Goal: Transaction & Acquisition: Purchase product/service

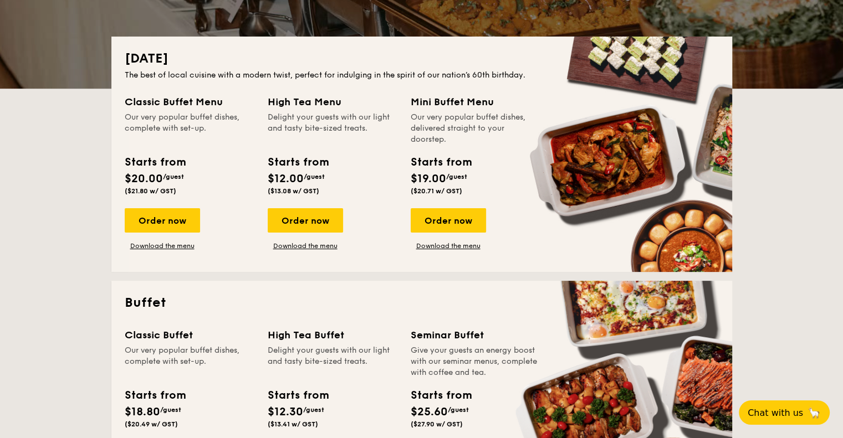
scroll to position [222, 0]
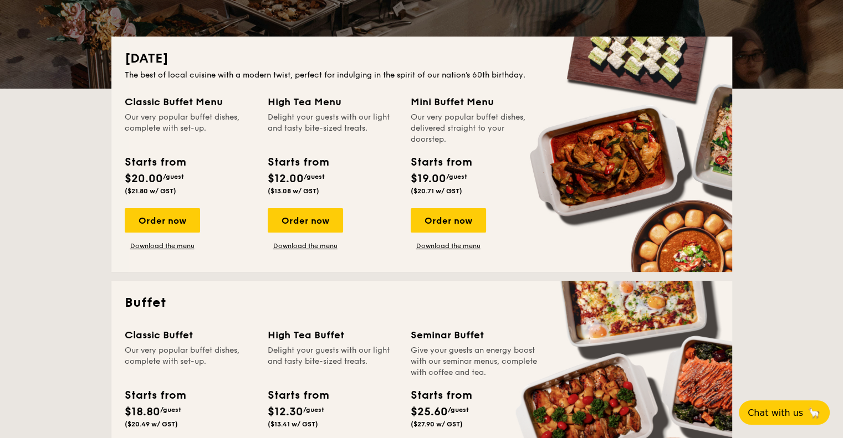
click at [232, 188] on div "Classic Buffet Menu Our very popular buffet dishes, complete with set-up. Start…" at bounding box center [422, 176] width 594 height 165
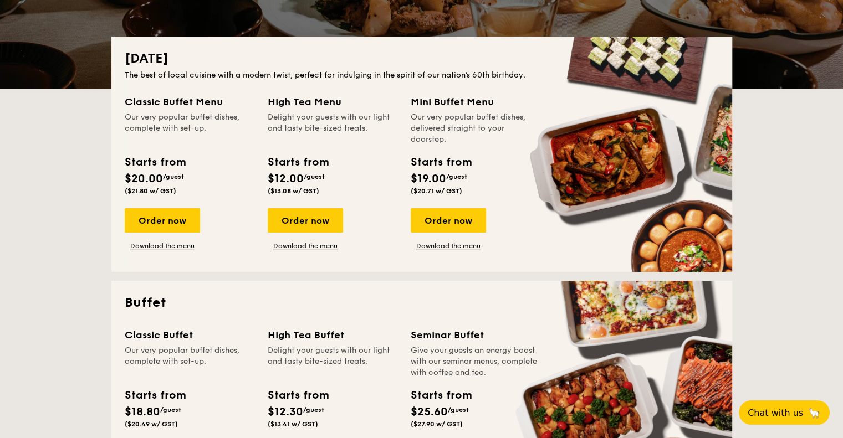
click at [372, 248] on div "Order now Download the menu" at bounding box center [333, 229] width 130 height 42
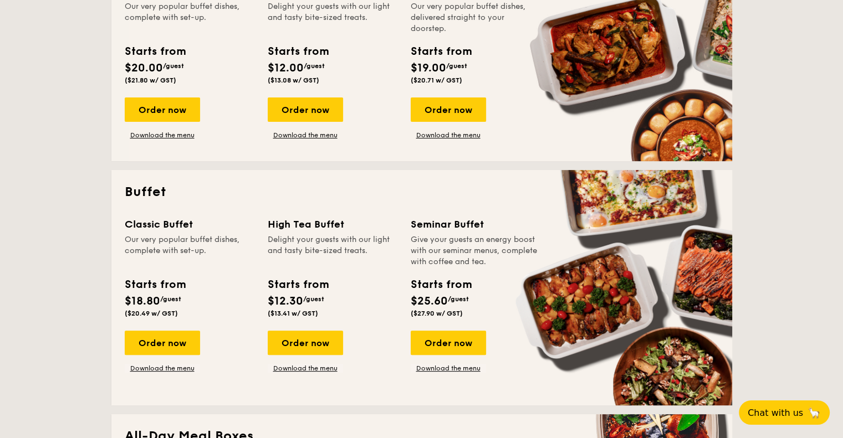
scroll to position [499, 0]
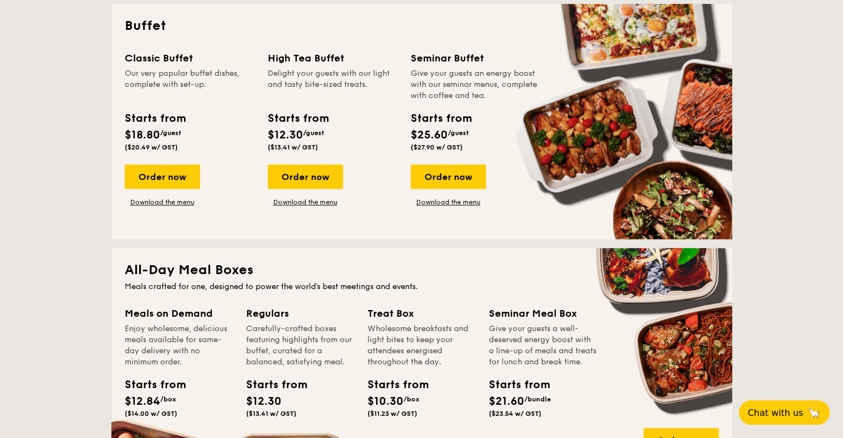
drag, startPoint x: 343, startPoint y: 134, endPoint x: 275, endPoint y: 132, distance: 68.2
click at [275, 132] on div "Starts from $12.30 /guest ($13.41 w/ GST)" at bounding box center [332, 132] width 139 height 45
click at [350, 140] on div "Starts from $12.30 /guest ($13.41 w/ GST)" at bounding box center [332, 132] width 139 height 45
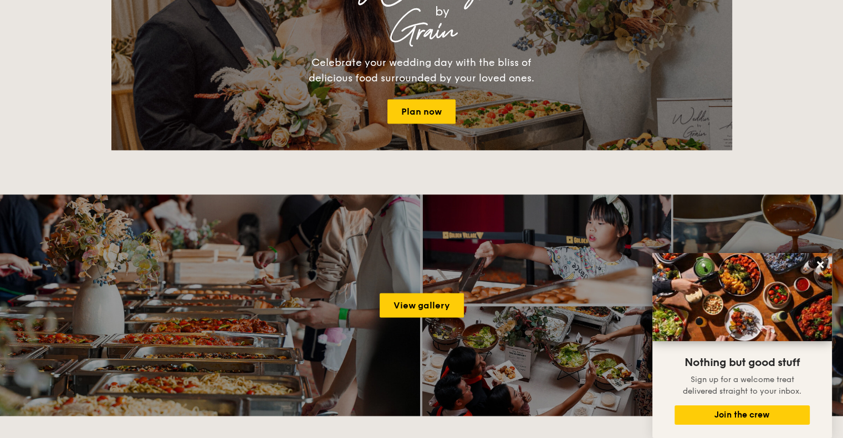
scroll to position [1441, 0]
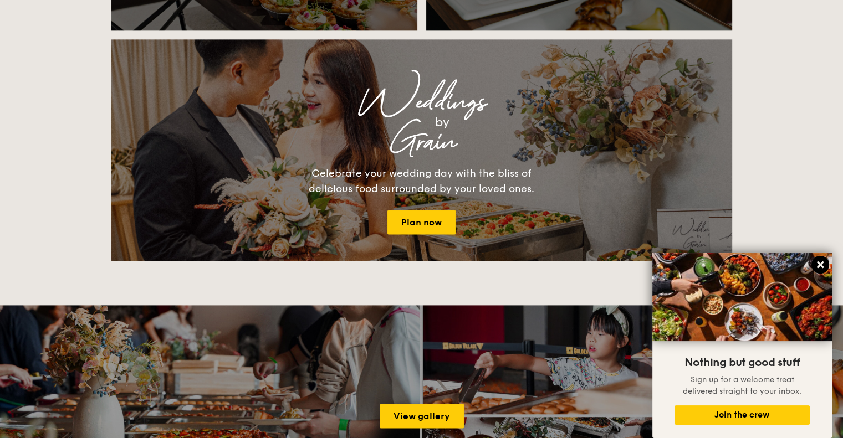
click at [820, 267] on icon at bounding box center [820, 265] width 7 height 7
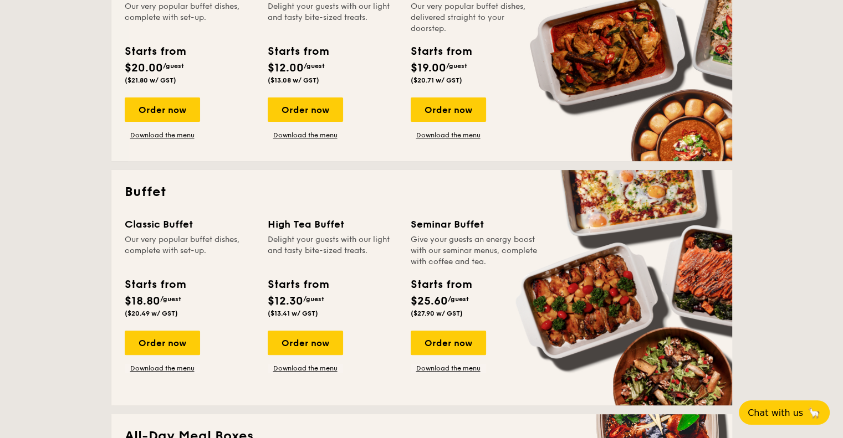
scroll to position [222, 0]
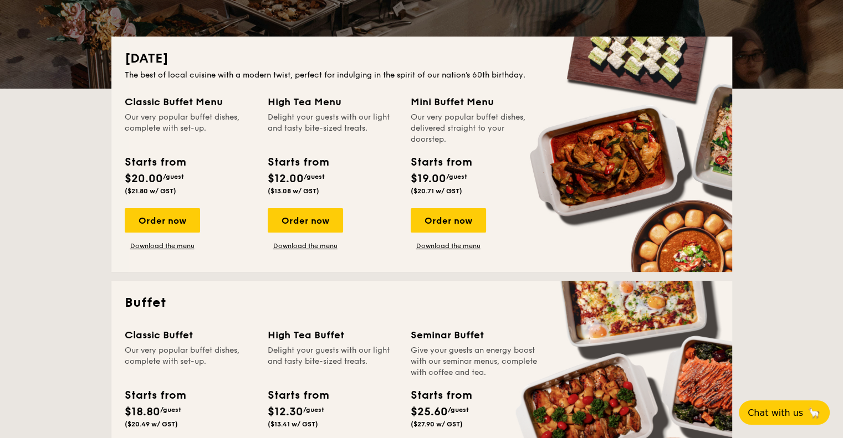
drag, startPoint x: 215, startPoint y: 124, endPoint x: 79, endPoint y: 101, distance: 138.1
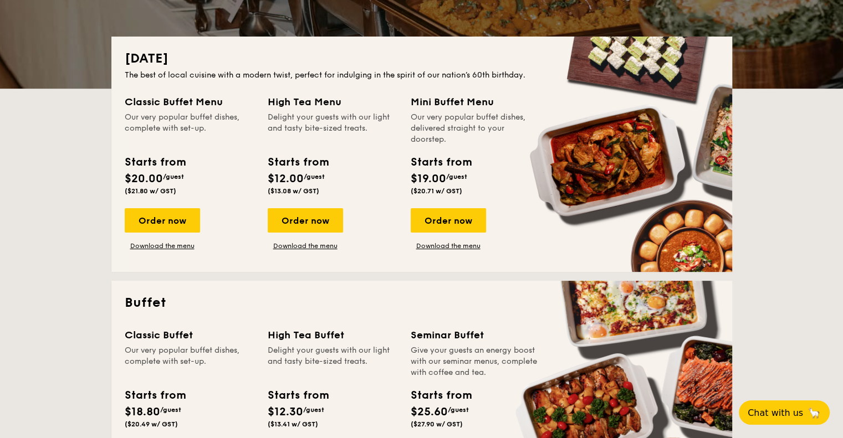
click at [156, 120] on div "Our very popular buffet dishes, complete with set-up." at bounding box center [190, 128] width 130 height 33
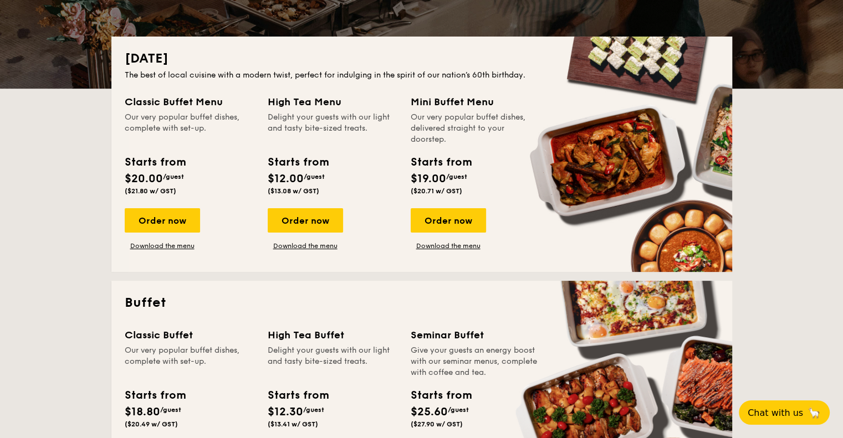
click at [149, 166] on div "Starts from" at bounding box center [155, 162] width 60 height 17
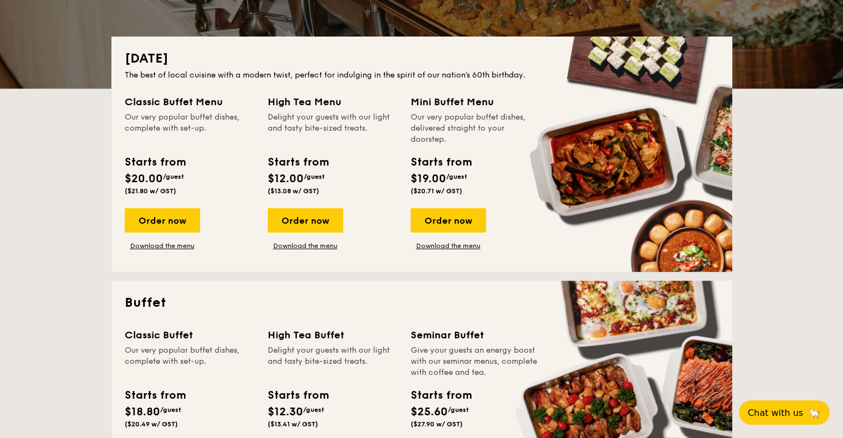
click at [177, 99] on div "Classic Buffet Menu" at bounding box center [190, 102] width 130 height 16
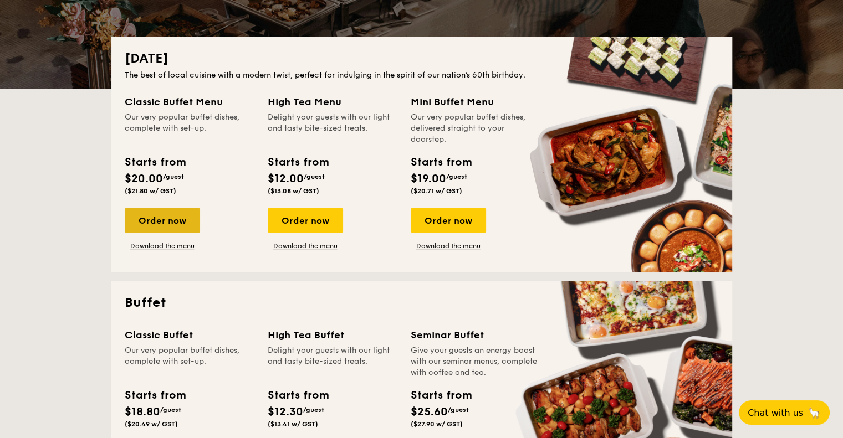
click at [175, 223] on div "Order now" at bounding box center [162, 220] width 75 height 24
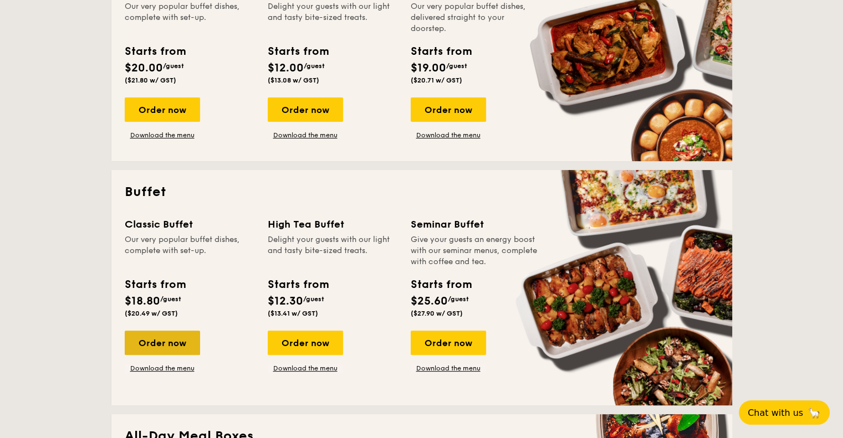
click at [155, 336] on div "Order now" at bounding box center [162, 343] width 75 height 24
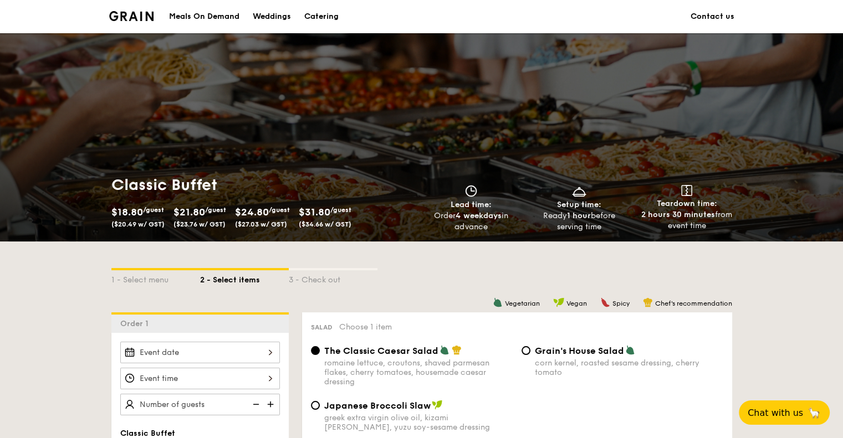
scroll to position [166, 0]
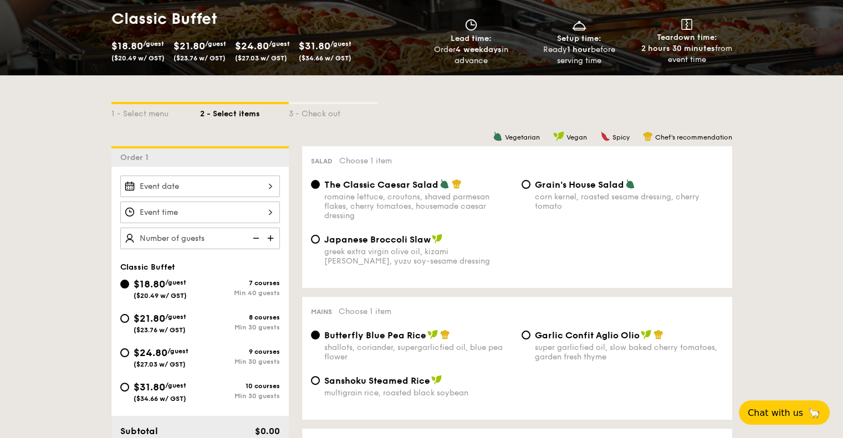
click at [262, 181] on div at bounding box center [200, 187] width 160 height 22
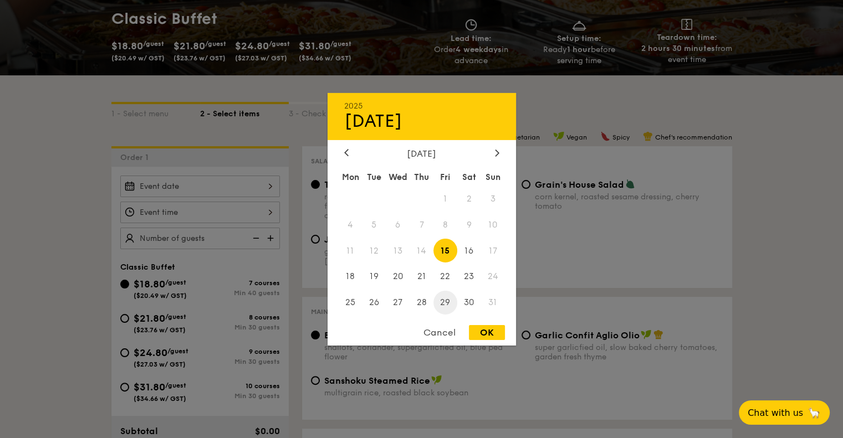
click at [443, 307] on span "29" at bounding box center [445, 303] width 24 height 24
click at [491, 332] on div "OK" at bounding box center [487, 332] width 36 height 15
type input "[DATE]"
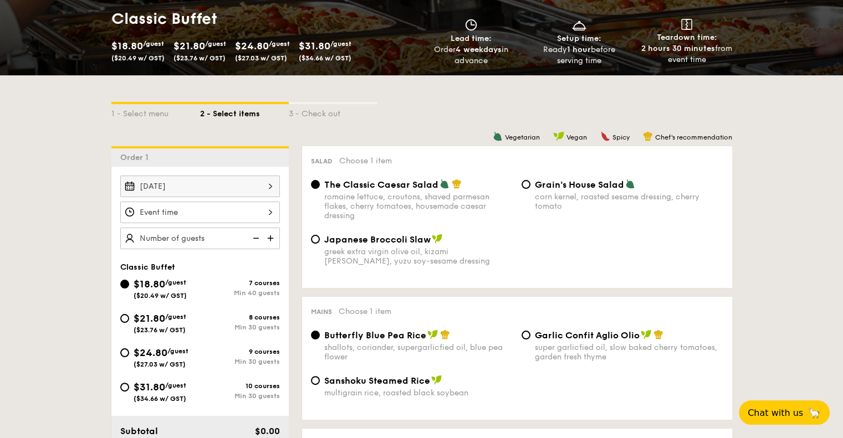
click at [270, 211] on div at bounding box center [200, 213] width 160 height 22
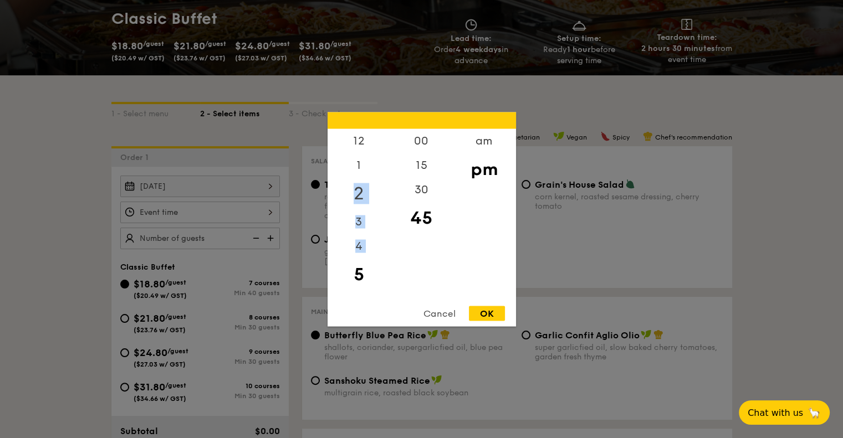
drag, startPoint x: 354, startPoint y: 262, endPoint x: 356, endPoint y: 196, distance: 66.6
click at [356, 196] on div "12 1 2 3 4 5 6 7 8 9 10 11" at bounding box center [359, 213] width 63 height 169
click at [361, 269] on div "5" at bounding box center [359, 267] width 63 height 32
click at [361, 289] on div "6" at bounding box center [359, 299] width 63 height 32
click at [483, 310] on div "OK" at bounding box center [487, 313] width 36 height 15
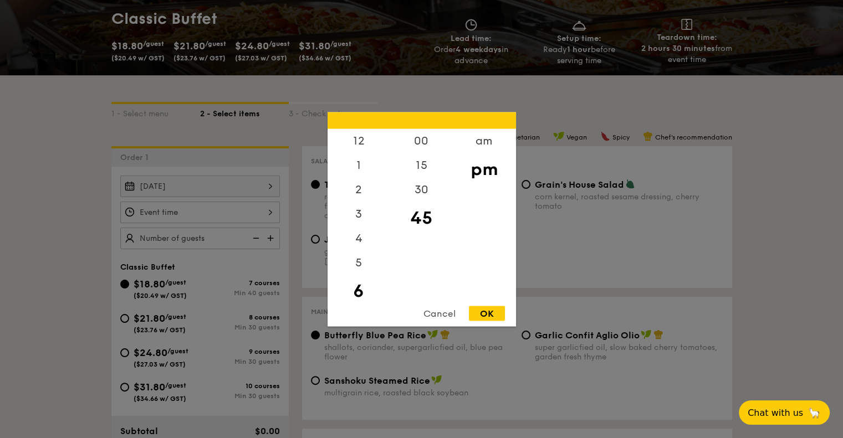
type input "6:45PM"
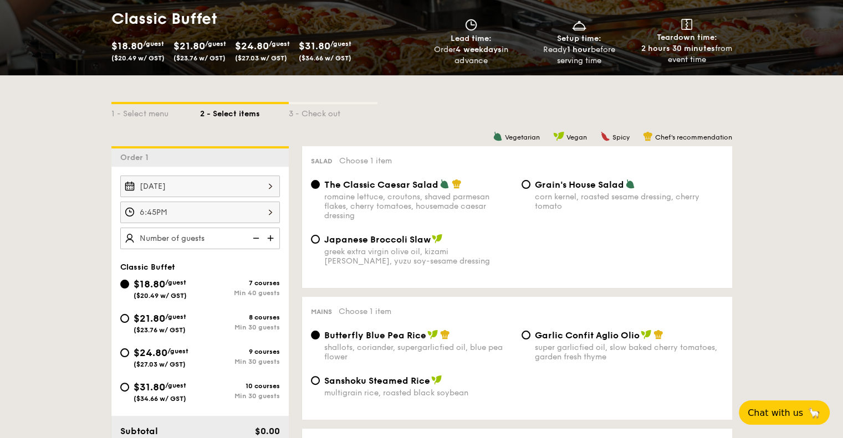
click at [259, 210] on div "6:45PM" at bounding box center [200, 213] width 160 height 22
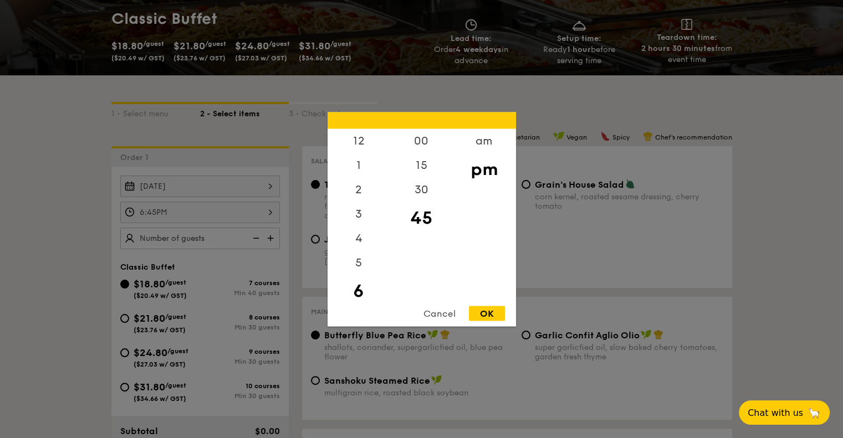
scroll to position [24, 0]
click at [672, 283] on div at bounding box center [421, 219] width 843 height 438
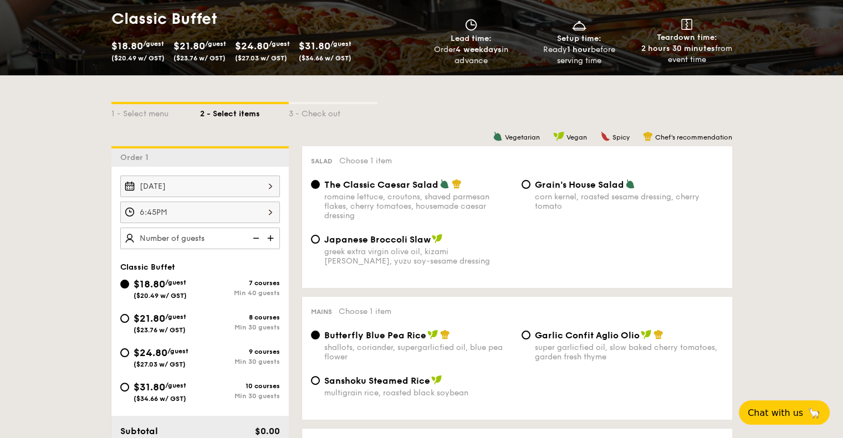
click at [248, 234] on img at bounding box center [255, 238] width 17 height 21
click at [271, 236] on img at bounding box center [271, 238] width 17 height 21
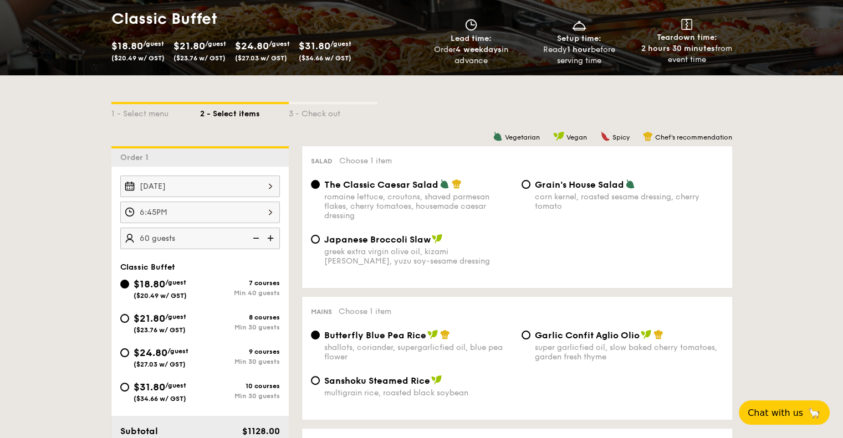
click at [271, 236] on img at bounding box center [271, 238] width 17 height 21
type input "65 guests"
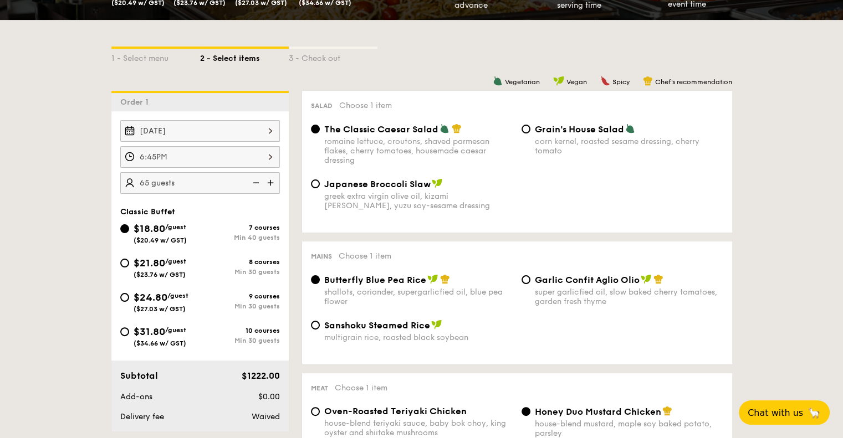
scroll to position [443, 0]
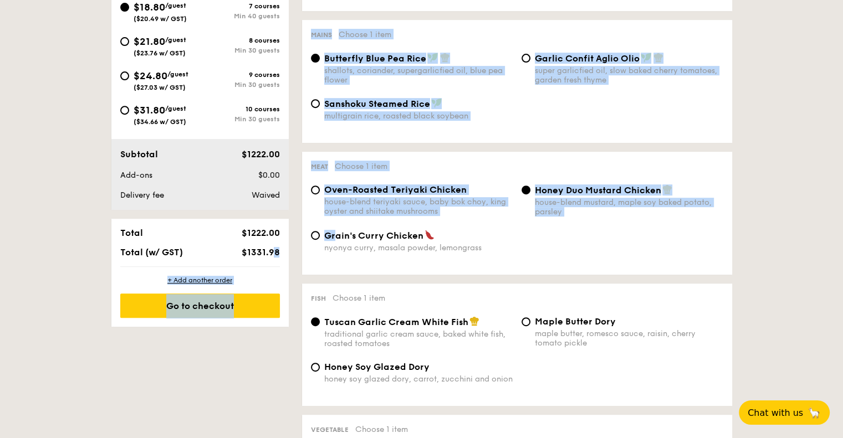
drag, startPoint x: 285, startPoint y: 246, endPoint x: 337, endPoint y: 244, distance: 52.1
click at [426, 234] on img at bounding box center [430, 235] width 10 height 10
click at [320, 234] on input "Grain's [PERSON_NAME] Chicken nyonya [PERSON_NAME], masala powder, lemongrass" at bounding box center [315, 235] width 9 height 9
radio input "true"
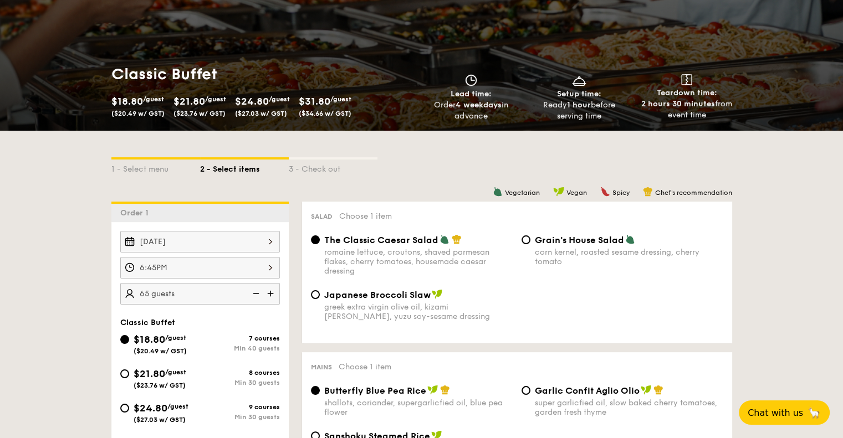
scroll to position [222, 0]
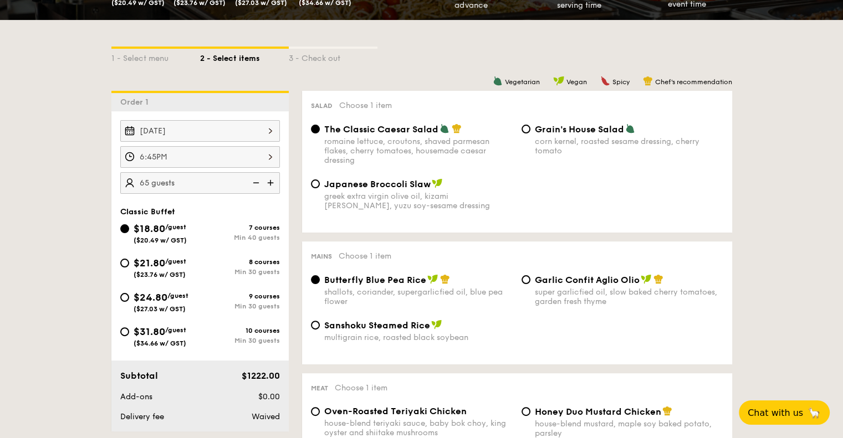
drag, startPoint x: 207, startPoint y: 228, endPoint x: 146, endPoint y: 228, distance: 61.5
click at [146, 228] on label "$18.80 /guest ($20.49 w/ GST) 7 courses Min 40 guests" at bounding box center [200, 232] width 160 height 11
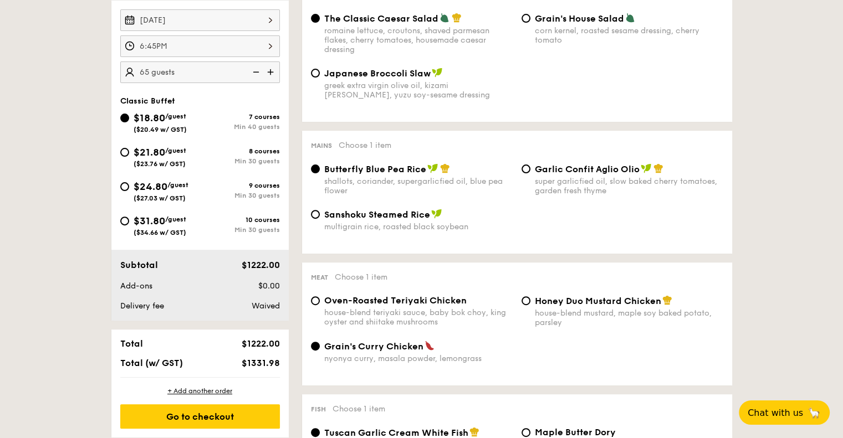
scroll to position [277, 0]
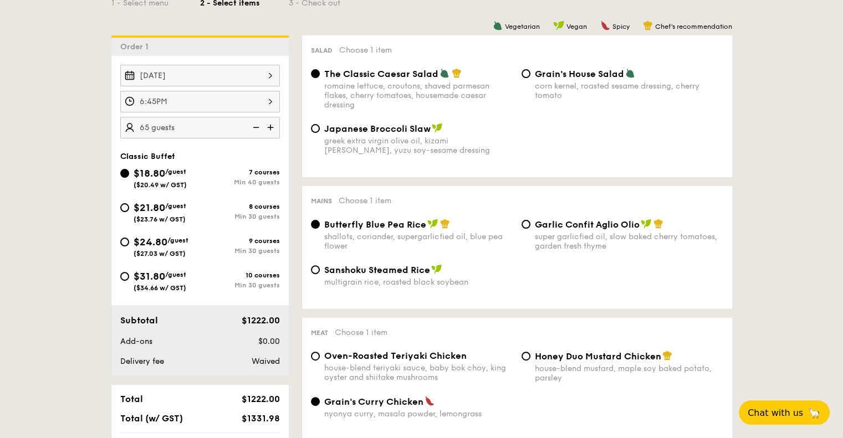
drag, startPoint x: 187, startPoint y: 182, endPoint x: 111, endPoint y: 177, distance: 76.7
click at [111, 177] on div "Classic Buffet $18.80 /guest ($20.49 w/ GST) 7 courses Min 40 guests $21.80 /gu…" at bounding box center [199, 227] width 177 height 151
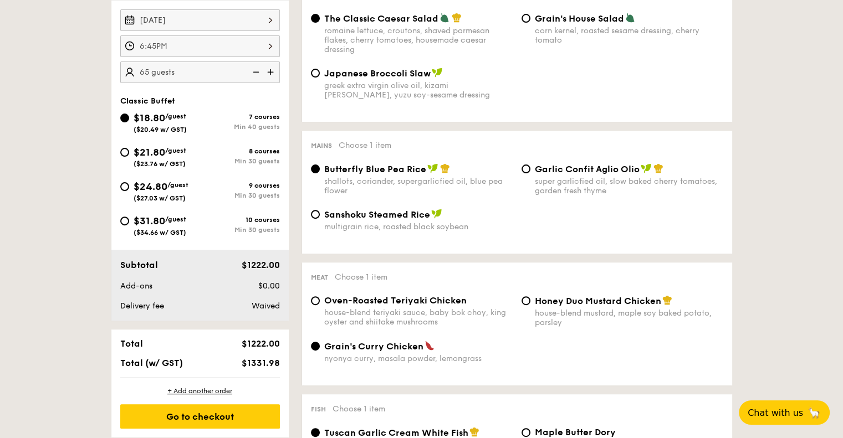
scroll to position [388, 0]
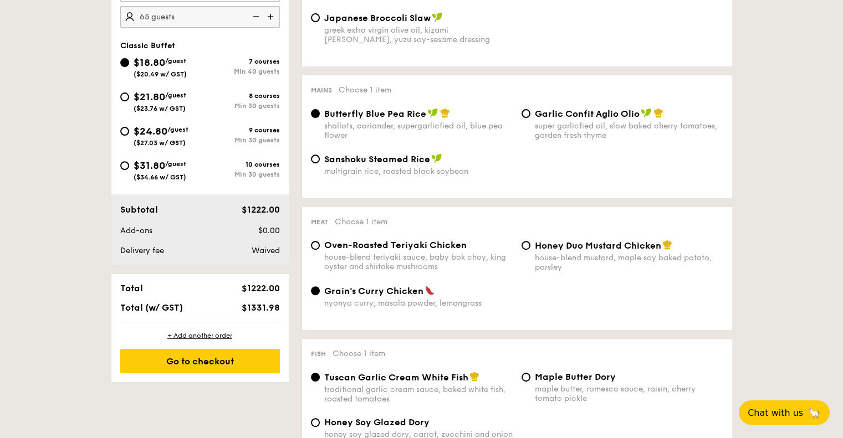
drag, startPoint x: 232, startPoint y: 305, endPoint x: 282, endPoint y: 303, distance: 50.5
click at [282, 303] on div "$1331.98" at bounding box center [251, 308] width 68 height 11
drag, startPoint x: 282, startPoint y: 303, endPoint x: 124, endPoint y: 299, distance: 158.0
click at [124, 299] on div "Total $1222.00 Total (w/ GST) $1331.98" at bounding box center [199, 298] width 177 height 48
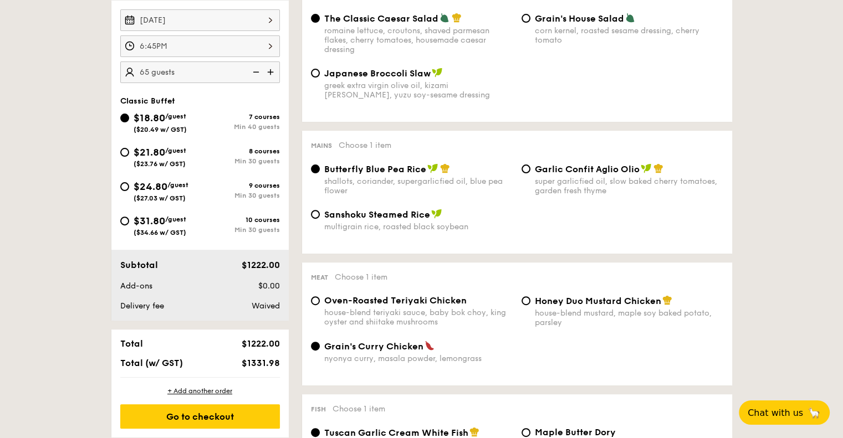
scroll to position [222, 0]
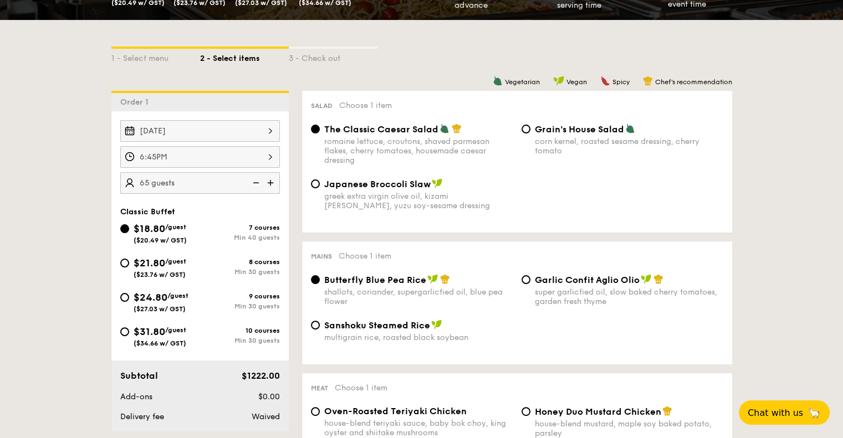
click at [255, 182] on img at bounding box center [255, 182] width 17 height 21
type input "60 guests"
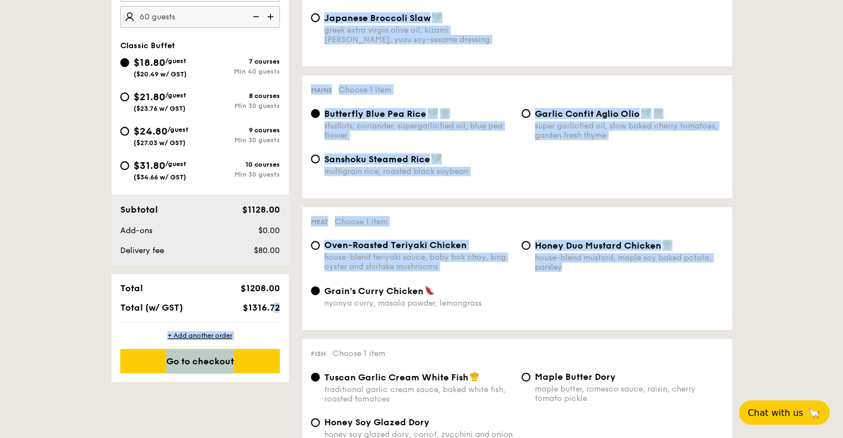
drag, startPoint x: 290, startPoint y: 307, endPoint x: 238, endPoint y: 300, distance: 53.1
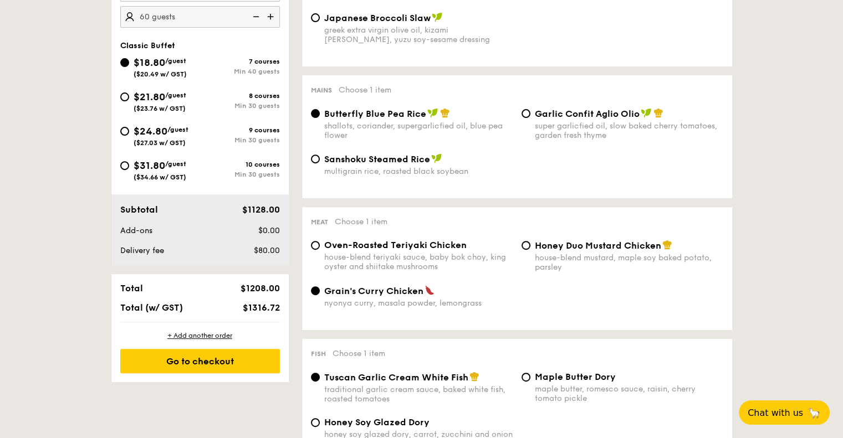
click at [130, 97] on div "$21.80 /guest ($23.76 w/ GST)" at bounding box center [160, 100] width 80 height 23
click at [129, 97] on input "$21.80 /guest ($23.76 w/ GST) 8 courses Min 30 guests" at bounding box center [124, 97] width 9 height 9
radio input "true"
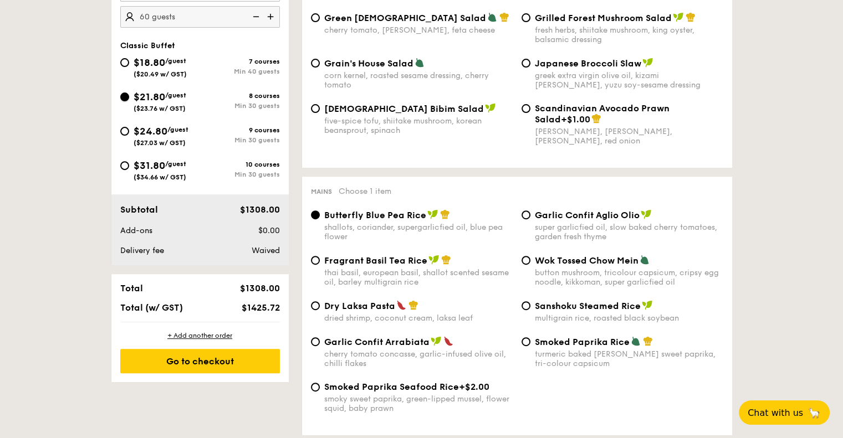
radio input "true"
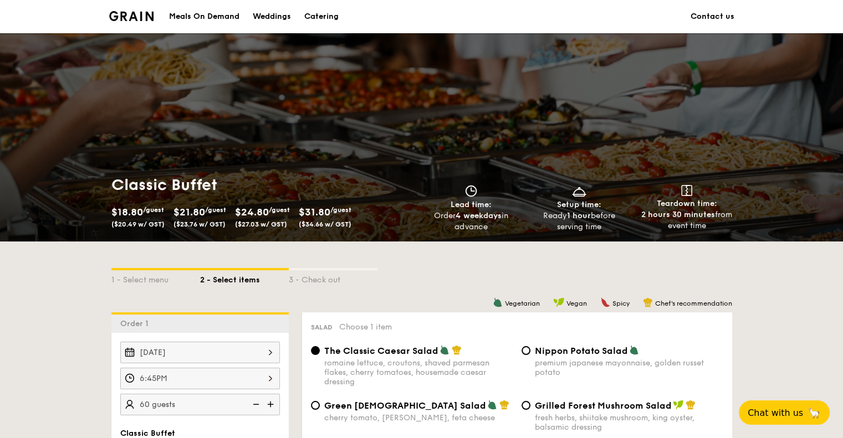
scroll to position [166, 0]
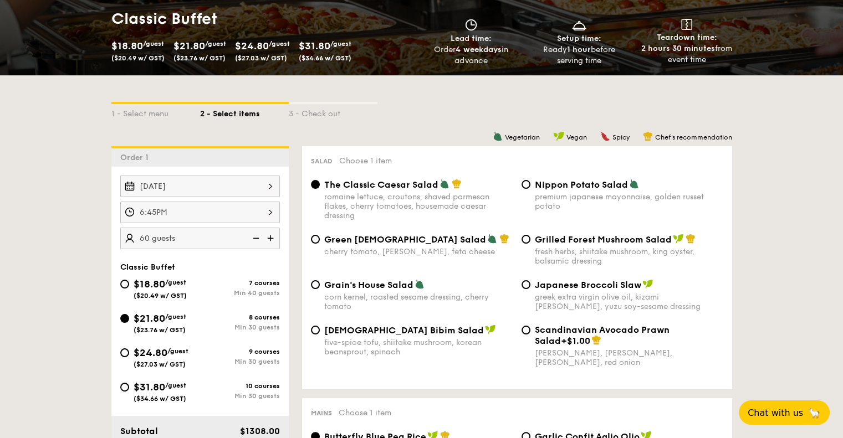
click at [564, 248] on div "fresh herbs, shiitake mushroom, king oyster, balsamic dressing" at bounding box center [629, 256] width 188 height 19
click at [530, 244] on input "Grilled Forest Mushroom Salad fresh herbs, shiitake mushroom, king oyster, bals…" at bounding box center [526, 239] width 9 height 9
radio input "true"
click at [397, 248] on div "cherry tomato, [PERSON_NAME], feta cheese" at bounding box center [418, 251] width 188 height 9
click at [320, 244] on input "Green Goddess Salad cherry tomato, [PERSON_NAME], feta cheese" at bounding box center [315, 239] width 9 height 9
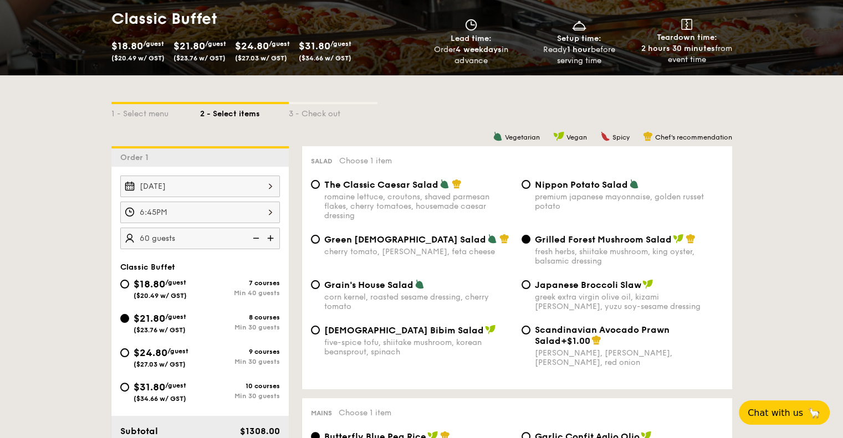
radio input "true"
click at [407, 181] on span "The Classic Caesar Salad" at bounding box center [381, 185] width 114 height 11
click at [320, 181] on input "The Classic Caesar Salad romaine lettuce, croutons, shaved parmesan flakes, che…" at bounding box center [315, 184] width 9 height 9
radio input "true"
click at [200, 282] on div "7 courses" at bounding box center [240, 283] width 80 height 8
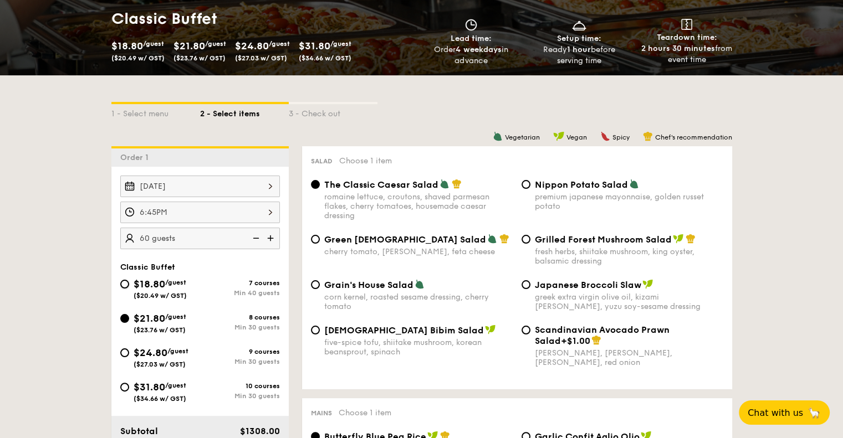
click at [129, 282] on input "$18.80 /guest ($20.49 w/ GST) 7 courses Min 40 guests" at bounding box center [124, 284] width 9 height 9
radio input "true"
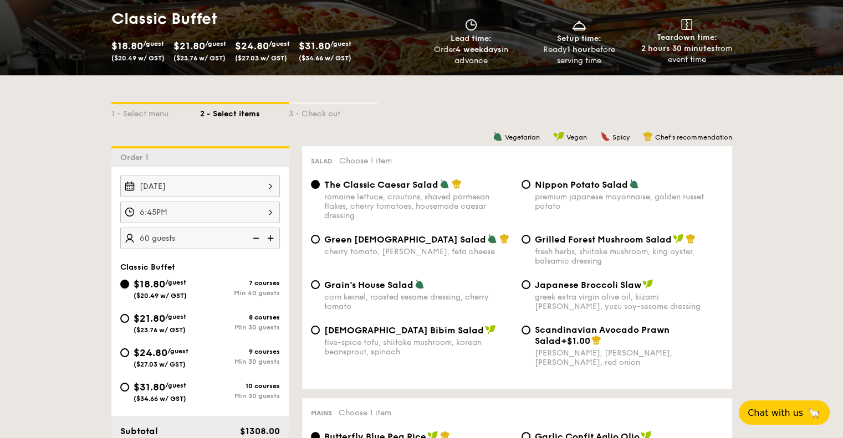
radio input "true"
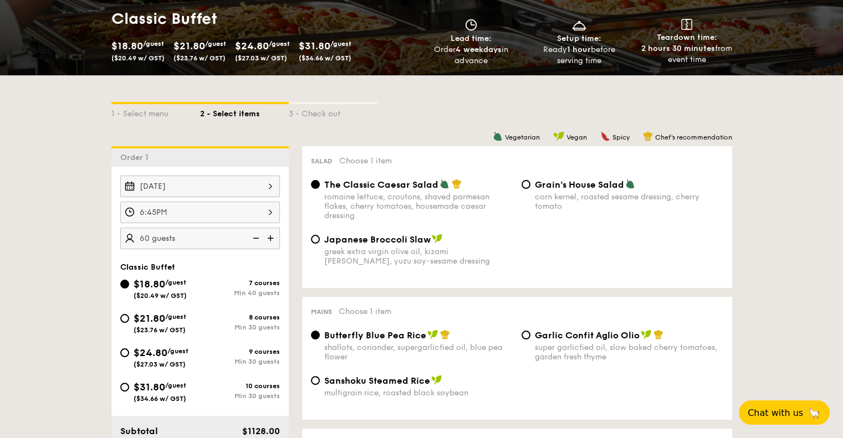
click at [459, 183] on img at bounding box center [457, 184] width 10 height 10
click at [320, 183] on input "The Classic Caesar Salad romaine lettuce, croutons, shaved parmesan flakes, che…" at bounding box center [315, 184] width 9 height 9
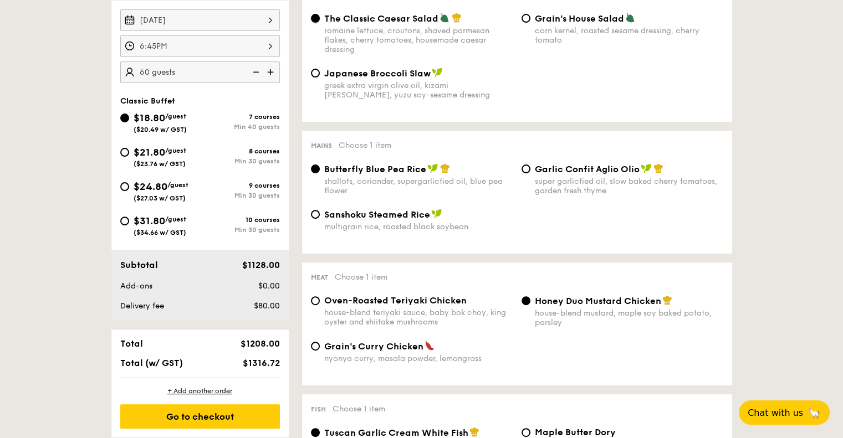
scroll to position [277, 0]
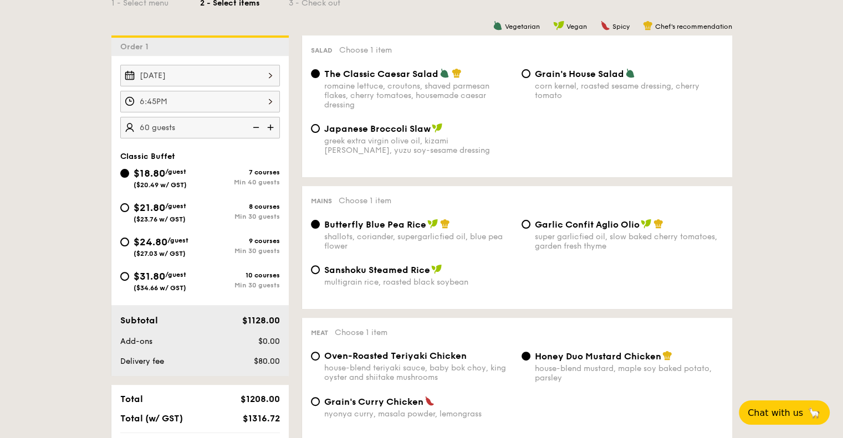
click at [436, 149] on div "greek extra virgin olive oil, kizami [PERSON_NAME], yuzu soy-sesame dressing" at bounding box center [418, 145] width 188 height 19
click at [320, 133] on input "Japanese Broccoli Slaw greek extra virgin olive oil, kizami [PERSON_NAME], yuzu…" at bounding box center [315, 128] width 9 height 9
radio input "true"
click at [560, 97] on div "corn kernel, roasted sesame dressing, cherry tomato" at bounding box center [629, 90] width 188 height 19
click at [530, 78] on input "Grain's House Salad corn kernel, roasted sesame dressing, cherry tomato" at bounding box center [526, 73] width 9 height 9
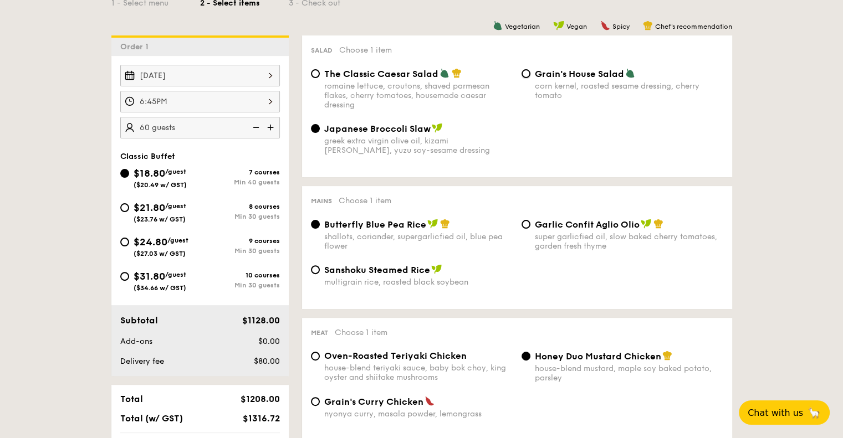
radio input "true"
drag, startPoint x: 539, startPoint y: 212, endPoint x: 379, endPoint y: 239, distance: 161.8
click at [524, 214] on div "Mains Choose 1 item Butterfly Blue Pea Rice shallots, coriander, supergarlicfie…" at bounding box center [517, 247] width 430 height 123
drag, startPoint x: 379, startPoint y: 239, endPoint x: 392, endPoint y: 292, distance: 54.8
click at [381, 257] on div "Butterfly Blue Pea Rice shallots, coriander, supergarlicfied oil, blue pea flow…" at bounding box center [517, 241] width 421 height 45
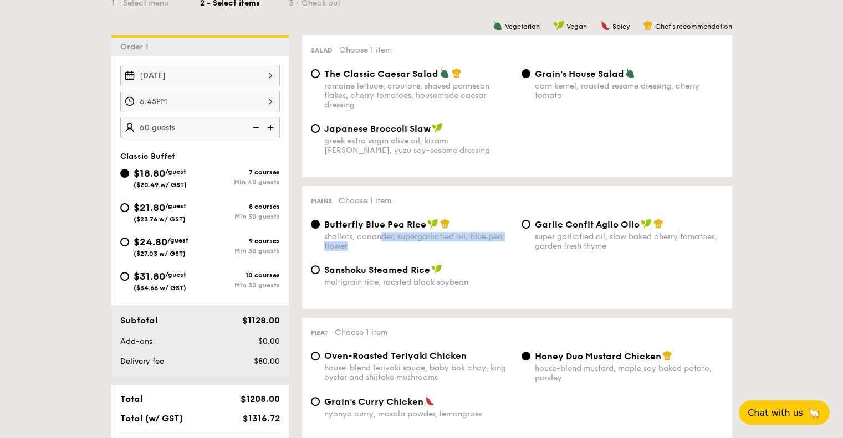
scroll to position [443, 0]
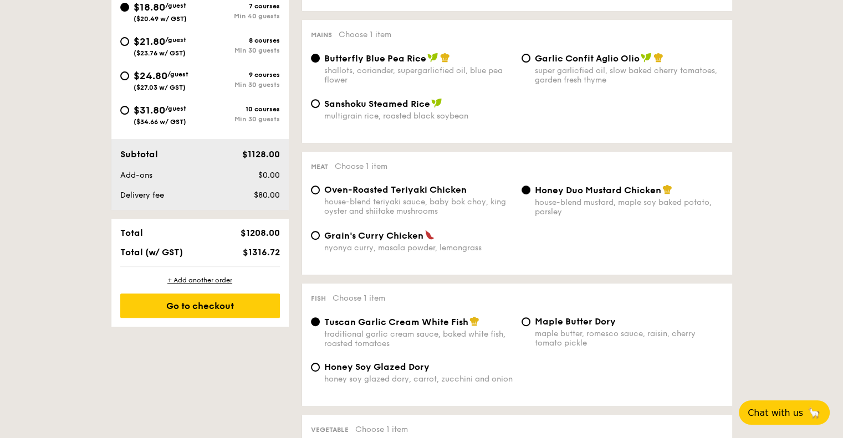
drag, startPoint x: 80, startPoint y: 362, endPoint x: 101, endPoint y: 351, distance: 23.8
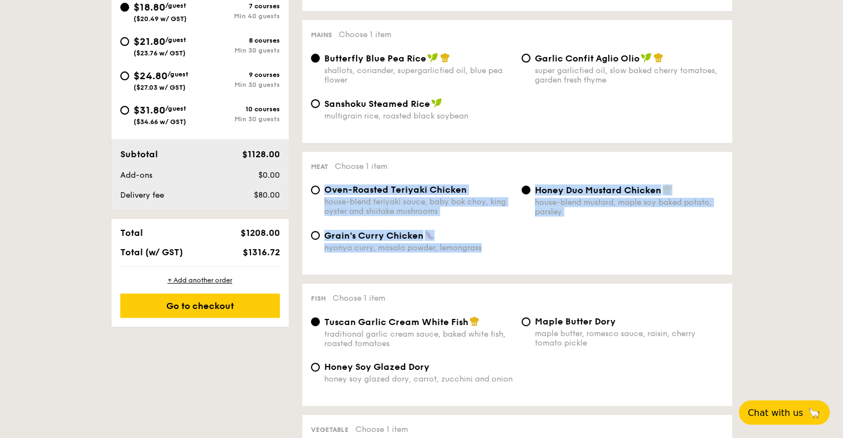
drag, startPoint x: 528, startPoint y: 259, endPoint x: 306, endPoint y: 192, distance: 231.6
click at [311, 192] on div "Oven-Roasted Teriyaki Chicken house-blend teriyaki sauce, baby bok choy, king o…" at bounding box center [517, 225] width 412 height 81
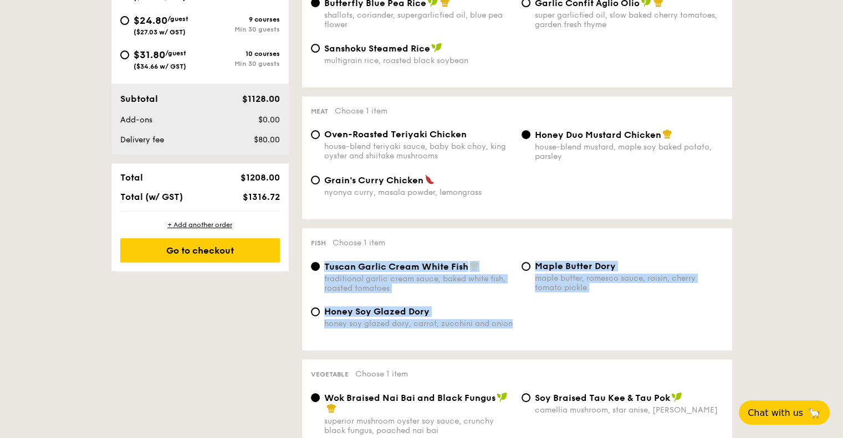
drag, startPoint x: 485, startPoint y: 311, endPoint x: 321, endPoint y: 282, distance: 166.7
click at [321, 282] on div "Tuscan Garlic Cream White Fish traditional garlic cream sauce, baked white fish…" at bounding box center [517, 301] width 412 height 81
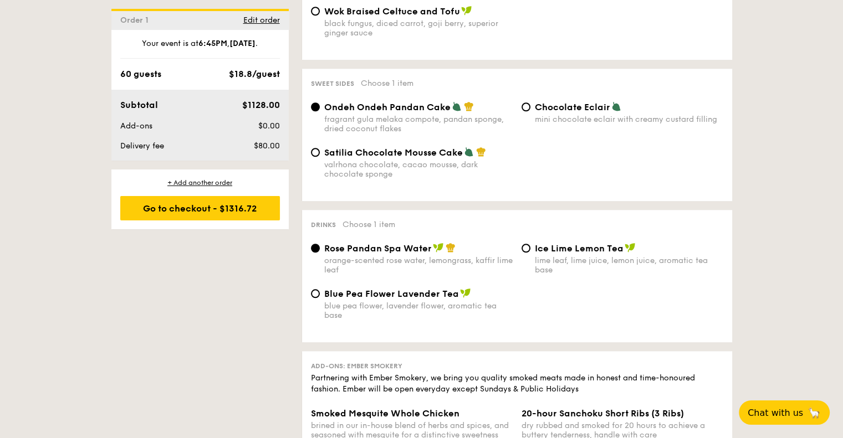
scroll to position [998, 0]
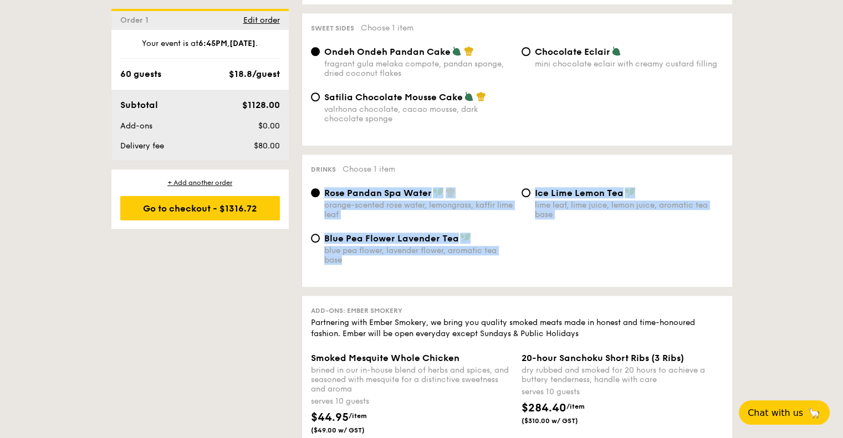
drag, startPoint x: 416, startPoint y: 257, endPoint x: 324, endPoint y: 196, distance: 109.9
click at [324, 196] on div "Drinks Choose 1 item Rose Pandan Spa Water orange-scented rose water, lemongras…" at bounding box center [517, 221] width 430 height 132
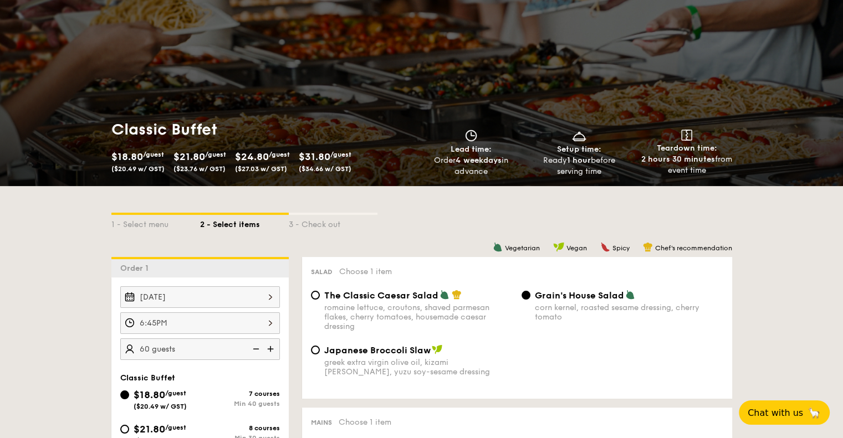
scroll to position [222, 0]
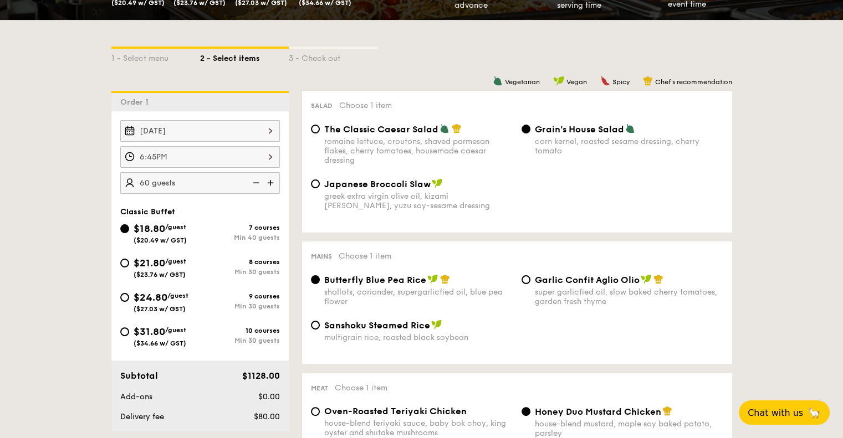
click at [227, 261] on div "8 courses" at bounding box center [240, 262] width 80 height 8
click at [129, 261] on input "$21.80 /guest ($23.76 w/ GST) 8 courses Min 30 guests" at bounding box center [124, 263] width 9 height 9
radio input "true"
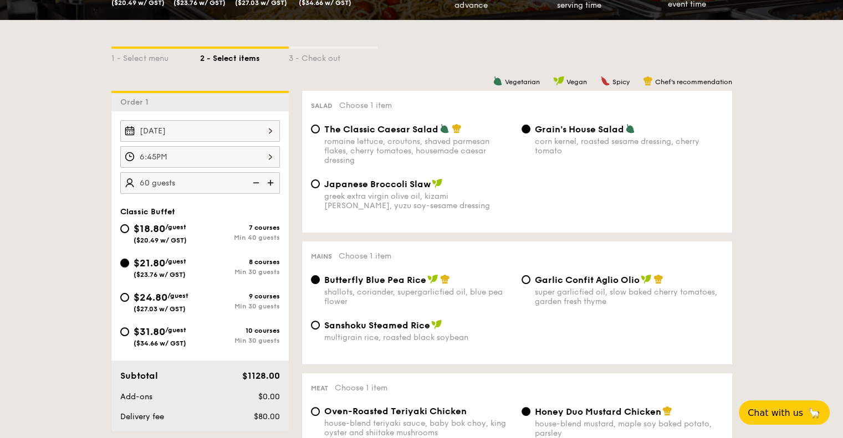
radio input "true"
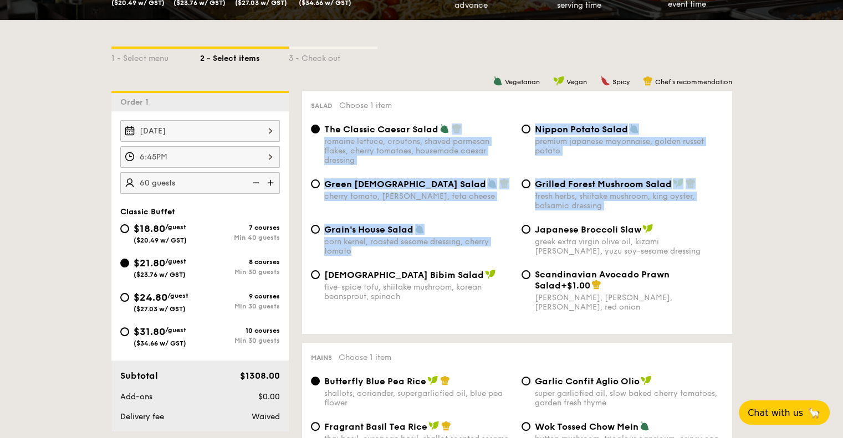
drag, startPoint x: 482, startPoint y: 132, endPoint x: 494, endPoint y: 251, distance: 118.7
click at [494, 251] on div "The Classic Caesar Salad romaine lettuce, croutons, shaved parmesan flakes, che…" at bounding box center [517, 225] width 412 height 202
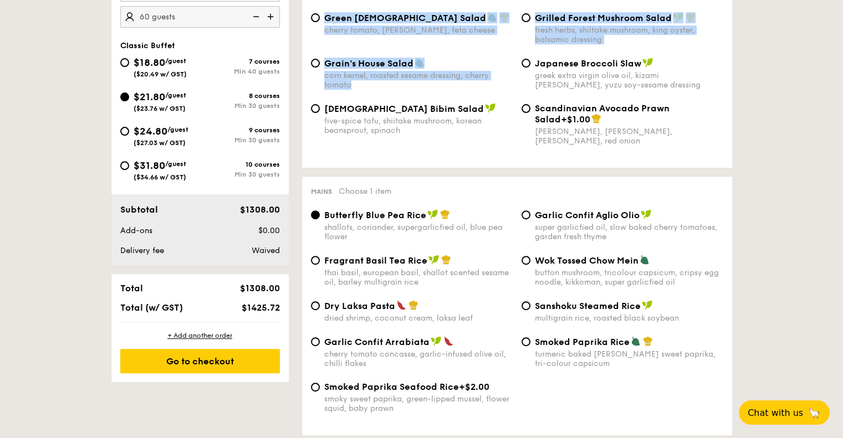
scroll to position [277, 0]
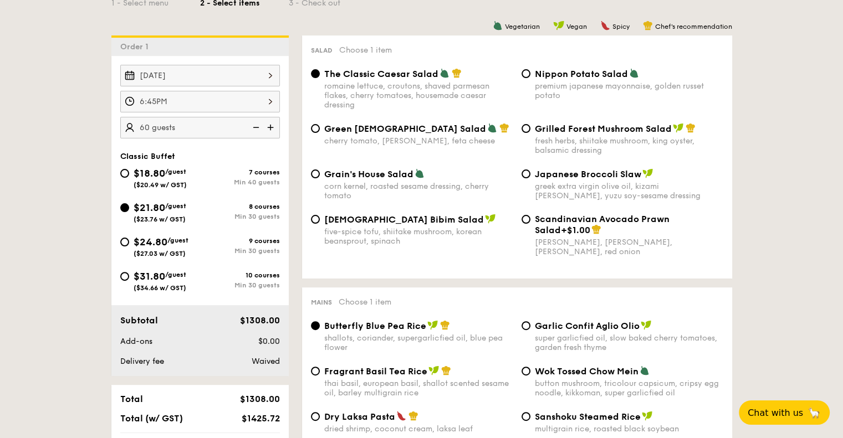
click at [487, 242] on div "five-spice tofu, shiitake mushroom, korean beansprout, spinach" at bounding box center [418, 236] width 188 height 19
click at [320, 224] on input "Korean Bibim Salad five-spice tofu, shiitake mushroom, korean beansprout, spina…" at bounding box center [315, 219] width 9 height 9
radio input "true"
click at [576, 179] on span "Japanese Broccoli Slaw" at bounding box center [588, 174] width 106 height 11
click at [530, 178] on input "Japanese Broccoli Slaw greek extra virgin olive oil, kizami [PERSON_NAME], yuzu…" at bounding box center [526, 174] width 9 height 9
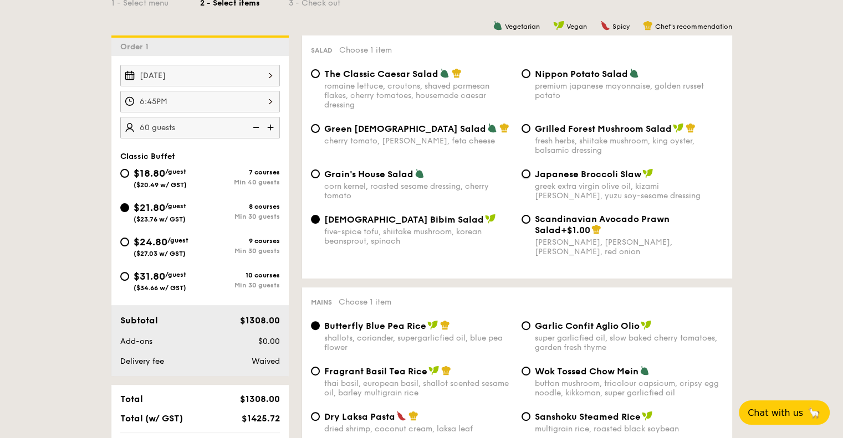
radio input "true"
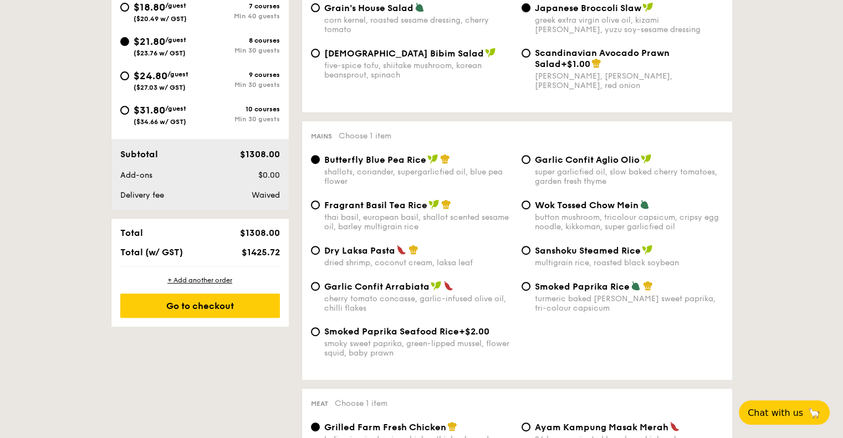
scroll to position [499, 0]
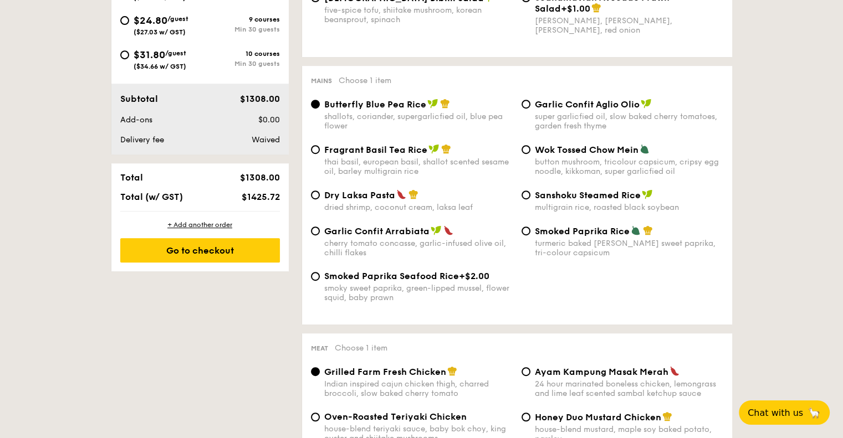
click at [416, 150] on span "Fragrant Basil Tea Rice" at bounding box center [375, 150] width 103 height 11
click at [320, 150] on input "Fragrant Basil Tea Rice thai basil, european basil, shallot scented sesame oil,…" at bounding box center [315, 149] width 9 height 9
radio input "true"
click at [542, 151] on span "Wok Tossed Chow Mein" at bounding box center [587, 150] width 104 height 11
click at [530, 151] on input "Wok Tossed Chow Mein button mushroom, tricolour capsicum, cripsy egg noodle, ki…" at bounding box center [526, 149] width 9 height 9
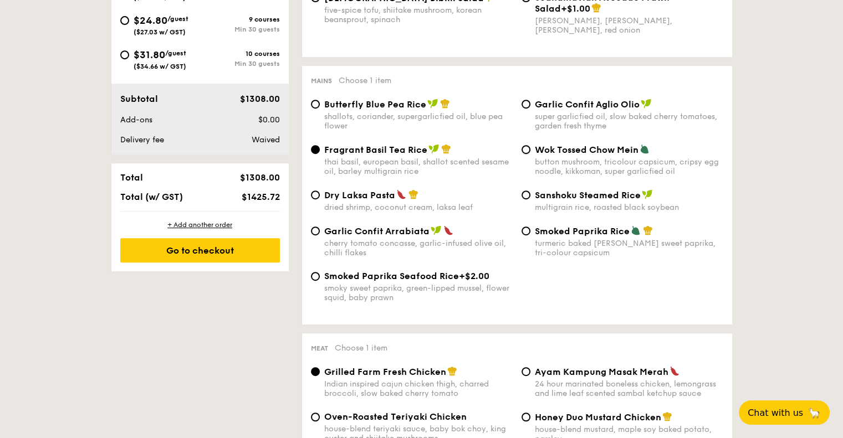
radio input "true"
click at [545, 199] on span "Sanshoku Steamed Rice" at bounding box center [588, 195] width 106 height 11
click at [530, 199] on input "Sanshoku Steamed Rice multigrain rice, roasted black soybean" at bounding box center [526, 195] width 9 height 9
radio input "true"
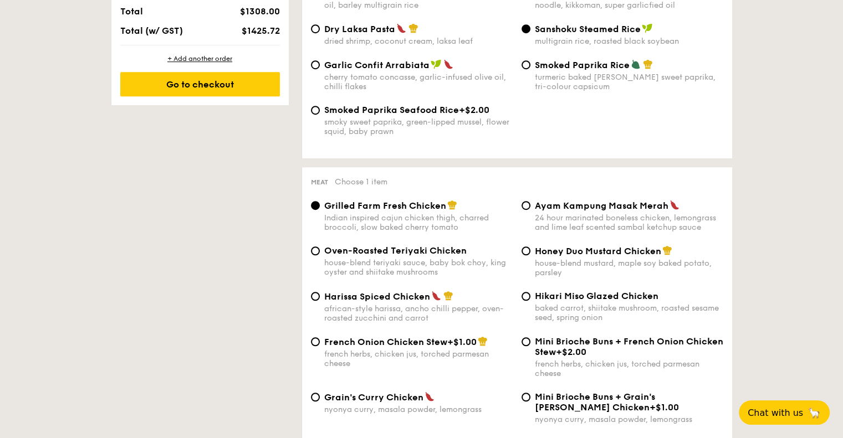
click at [364, 254] on span "Oven-Roasted Teriyaki Chicken" at bounding box center [395, 251] width 142 height 11
click at [320, 254] on input "Oven-Roasted Teriyaki Chicken house-blend teriyaki sauce, baby bok choy, king o…" at bounding box center [315, 251] width 9 height 9
radio input "true"
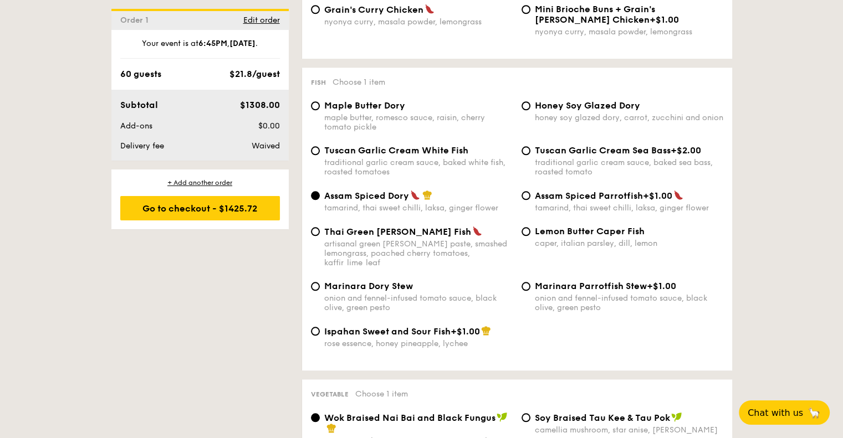
scroll to position [1275, 0]
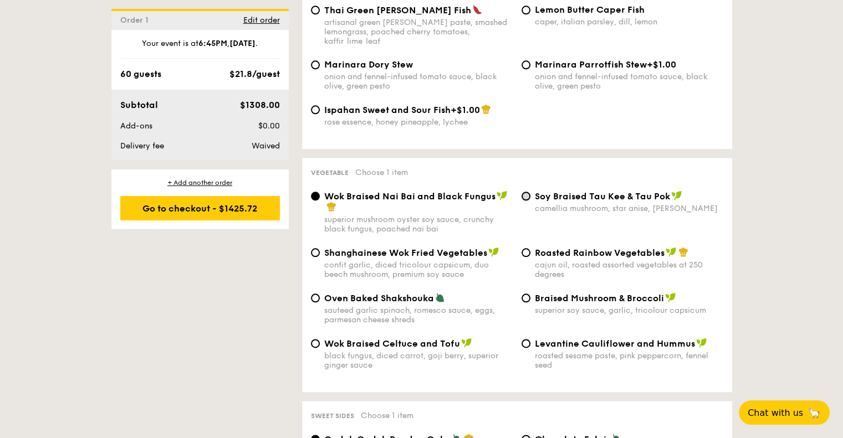
click at [523, 198] on input "⁠Soy Braised Tau Kee & Tau Pok camellia mushroom, star anise, goji [PERSON_NAME]" at bounding box center [526, 196] width 9 height 9
radio input "true"
click at [529, 254] on div "Roasted Rainbow Vegetables cajun oil, roasted assorted vegetables at 250 degrees" at bounding box center [622, 263] width 211 height 32
click at [527, 299] on input "Braised Mushroom & Broccoli superior soy sauce, garlic, tricolour capsicum" at bounding box center [526, 298] width 9 height 9
radio input "true"
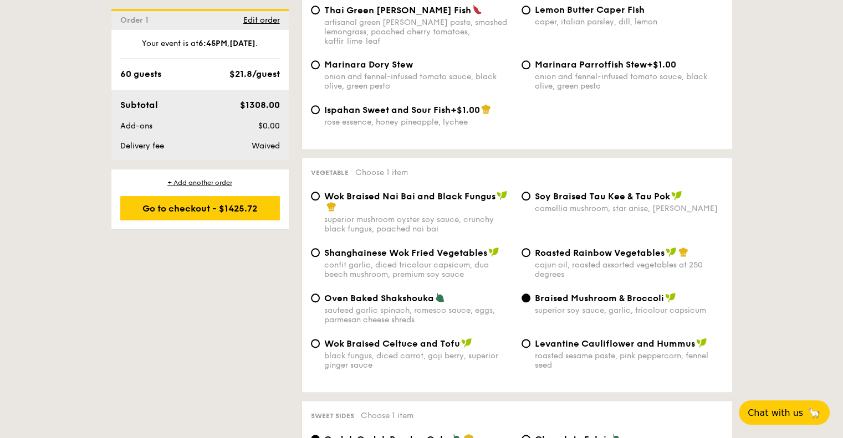
click at [335, 301] on span "Oven Baked Shakshouka" at bounding box center [379, 298] width 110 height 11
click at [320, 301] on input "Oven Baked Shakshouka sauteed garlic spinach, romesco sauce, eggs, parmesan che…" at bounding box center [315, 298] width 9 height 9
radio input "true"
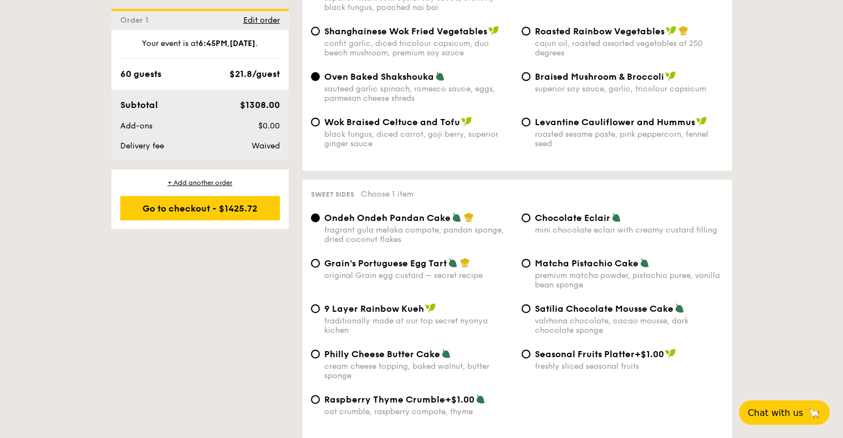
click at [393, 268] on span "Grain's Portuguese Egg Tart" at bounding box center [385, 263] width 122 height 11
click at [320, 268] on input "Grain's Portuguese Egg Tart original Grain egg custard – secret recipe" at bounding box center [315, 263] width 9 height 9
radio input "true"
click at [379, 314] on span "9 Layer Rainbow Kueh" at bounding box center [374, 309] width 100 height 11
click at [320, 313] on input "9 Layer Rainbow Kueh traditionally made at our top secret nyonya kichen" at bounding box center [315, 308] width 9 height 9
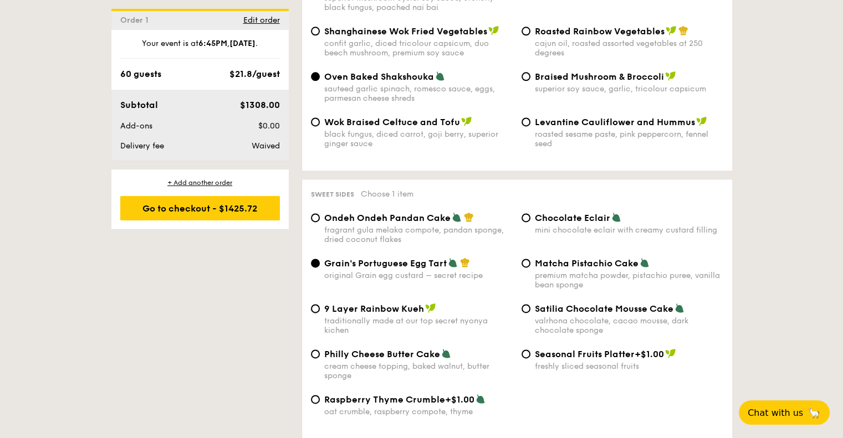
radio input "true"
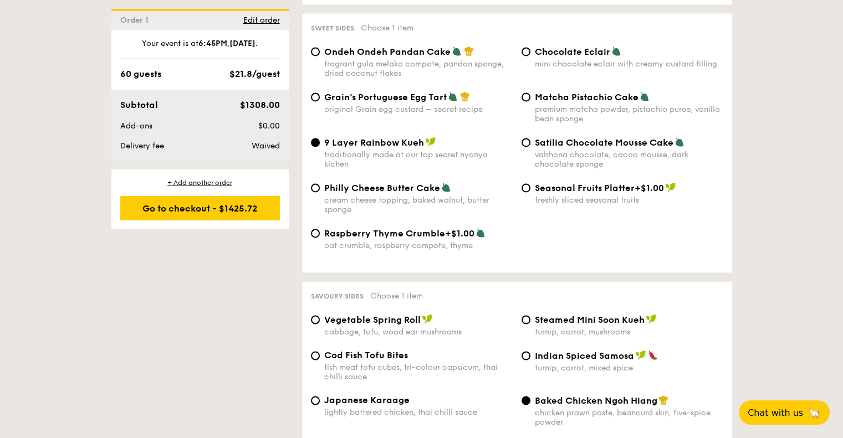
click at [535, 193] on span "Seasonal Fruits Platter" at bounding box center [585, 188] width 100 height 11
click at [530, 192] on input "Seasonal Fruits Platter +$1.00 freshly sliced seasonal fruits" at bounding box center [526, 187] width 9 height 9
radio input "true"
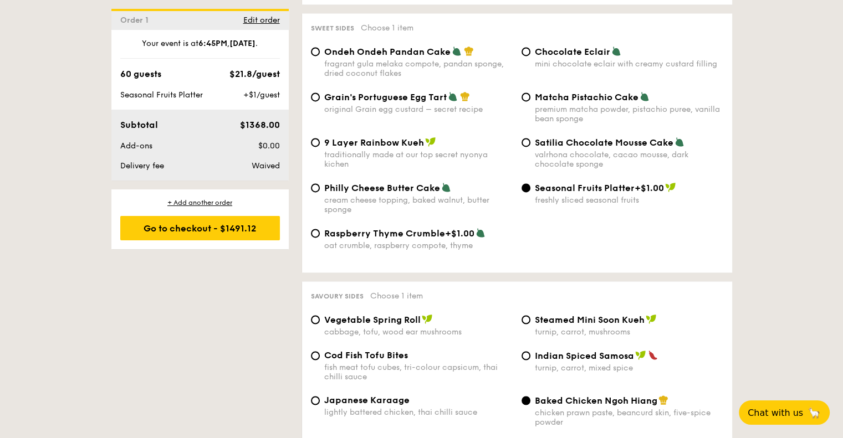
click at [529, 155] on div "Satilia Chocolate Mousse Cake valrhona chocolate, cacao mousse, dark chocolate …" at bounding box center [622, 153] width 211 height 32
click at [530, 150] on div "Satilia Chocolate Mousse Cake valrhona chocolate, cacao mousse, dark chocolate …" at bounding box center [622, 153] width 211 height 32
click at [526, 147] on input "Satilia Chocolate Mousse Cake valrhona chocolate, cacao mousse, dark chocolate …" at bounding box center [526, 142] width 9 height 9
radio input "true"
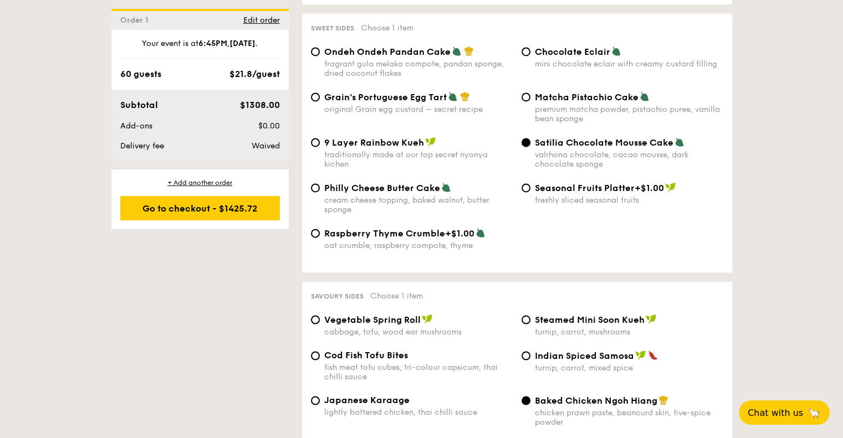
scroll to position [1884, 0]
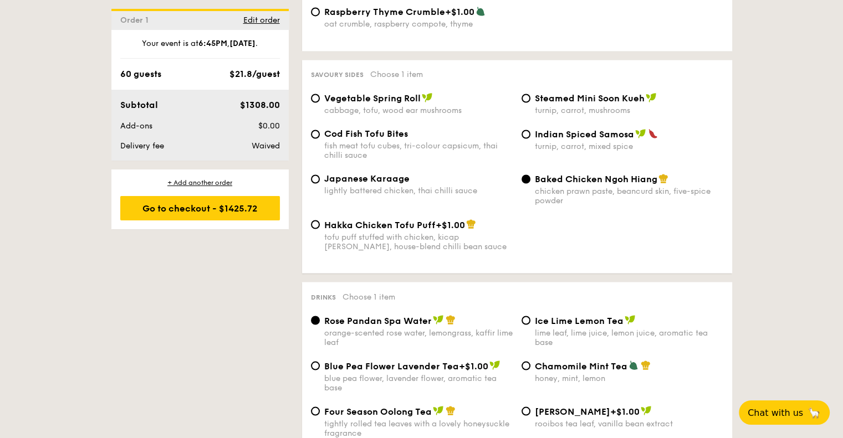
click at [362, 150] on div "Cod Fish Tofu Bites fish meat tofu cubes, tri-colour capsicum, thai chilli sauce" at bounding box center [418, 145] width 188 height 32
click at [320, 139] on input "Cod Fish Tofu Bites fish meat tofu cubes, tri-colour capsicum, thai chilli sauce" at bounding box center [315, 134] width 9 height 9
radio input "true"
click at [533, 108] on div "Steamed Mini Soon Kueh turnip, carrot, mushrooms" at bounding box center [622, 104] width 211 height 23
click at [532, 151] on div "Indian Spiced Samosa turnip, carrot, mixed spice" at bounding box center [622, 140] width 211 height 23
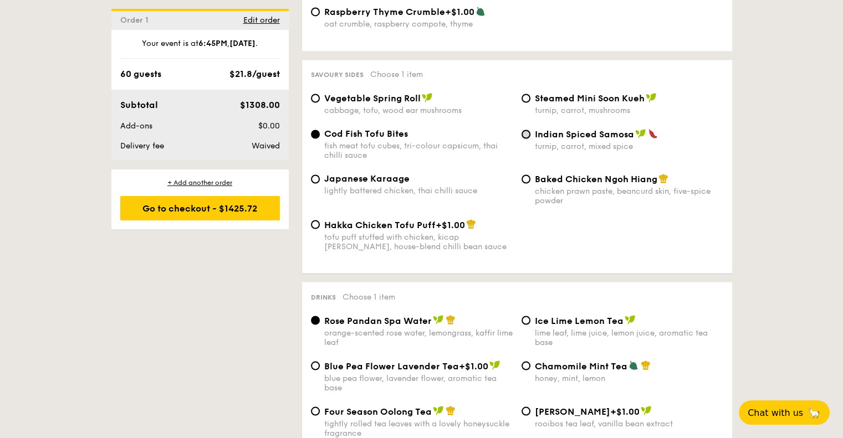
click at [528, 139] on input "Indian Spiced Samosa turnip, carrot, mixed spice" at bounding box center [526, 134] width 9 height 9
radio input "true"
click at [525, 103] on input "Steamed Mini Soon Kueh turnip, carrot, mushrooms" at bounding box center [526, 98] width 9 height 9
radio input "true"
click at [333, 104] on span "Vegetable Spring Roll" at bounding box center [372, 98] width 96 height 11
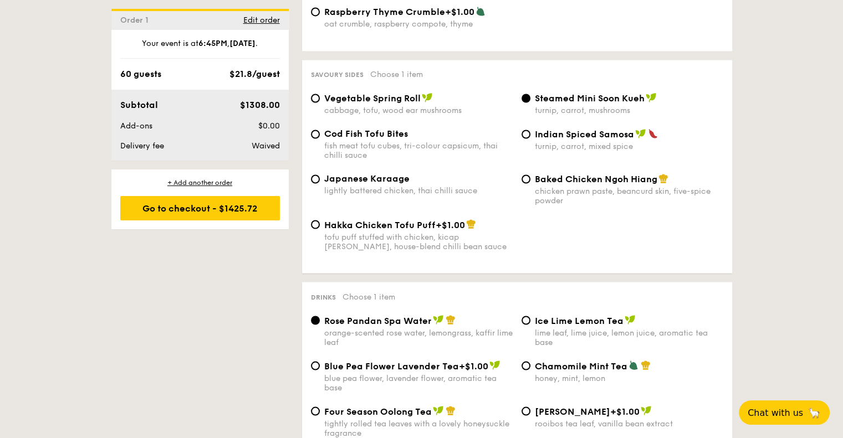
click at [320, 103] on input "Vegetable Spring Roll cabbage, tofu, wood ear mushrooms" at bounding box center [315, 98] width 9 height 9
radio input "true"
click at [328, 129] on div "Vegetable Spring Roll cabbage, tofu, wood ear mushrooms Steamed Mini Soon Kueh …" at bounding box center [517, 111] width 421 height 36
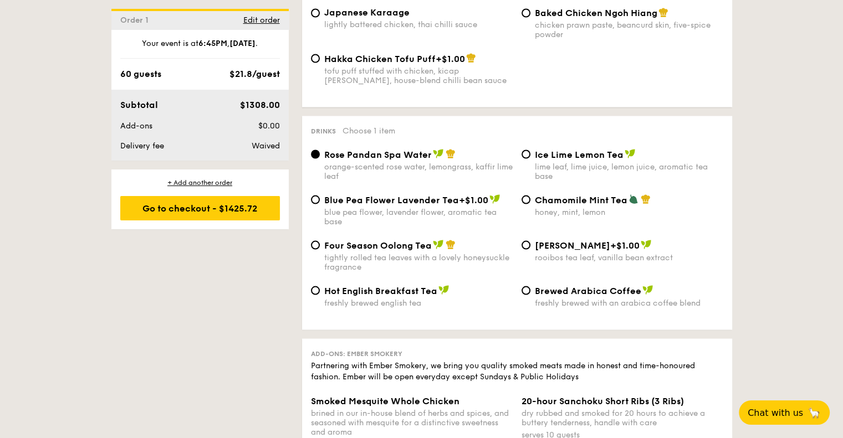
click at [355, 205] on div "Blue Pea Flower Lavender Tea +$1.00" at bounding box center [418, 199] width 188 height 11
click at [320, 204] on input "Blue Pea Flower Lavender Tea +$1.00 blue pea flower, lavender flower, aromatic …" at bounding box center [315, 199] width 9 height 9
radio input "true"
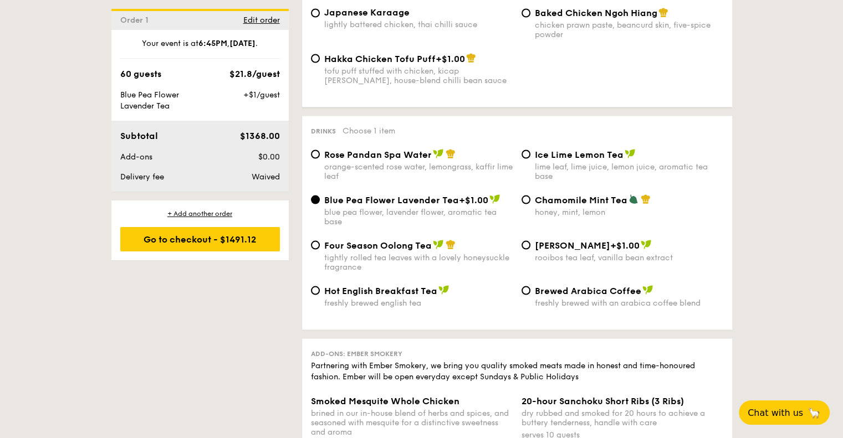
click at [355, 251] on span "Four Season Oolong Tea" at bounding box center [378, 245] width 108 height 11
click at [320, 249] on input "Four Season Oolong Tea tightly rolled tea leaves with a lovely honeysuckle frag…" at bounding box center [315, 245] width 9 height 9
radio input "true"
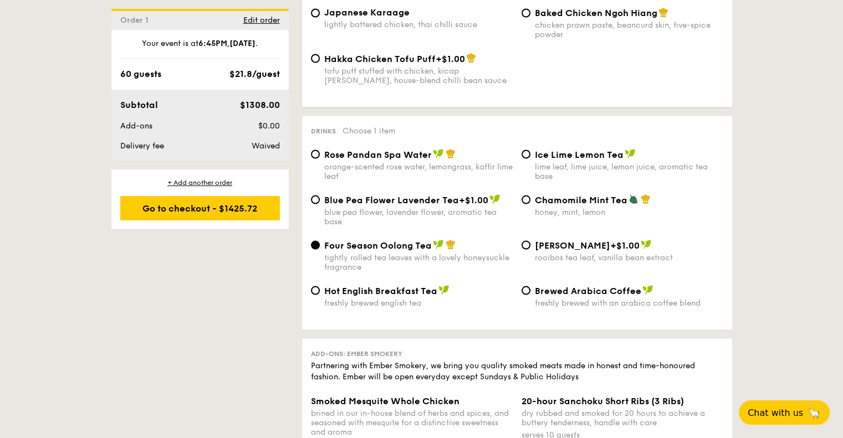
click at [520, 259] on div "Vanilla Rooibos +$1.00 rooibos tea leaf, vanilla bean extract" at bounding box center [622, 250] width 211 height 23
click at [530, 210] on div "Chamomile Mint Tea honey, mint, lemon" at bounding box center [622, 205] width 211 height 23
click at [527, 159] on input "Ice Lime Lemon Tea lime leaf, lime juice, lemon juice, aromatic tea base" at bounding box center [526, 154] width 9 height 9
radio input "true"
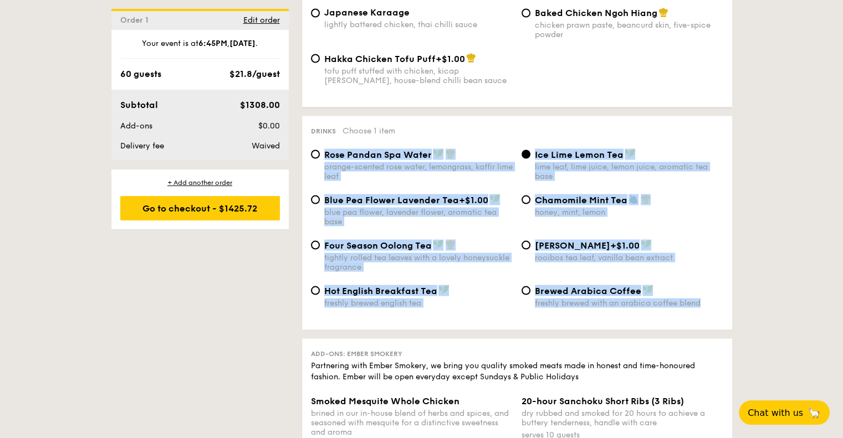
drag, startPoint x: 716, startPoint y: 339, endPoint x: 310, endPoint y: 178, distance: 436.4
click at [310, 178] on div "Drinks Choose 1 item Rose Pandan Spa Water orange-scented rose water, lemongras…" at bounding box center [517, 223] width 430 height 214
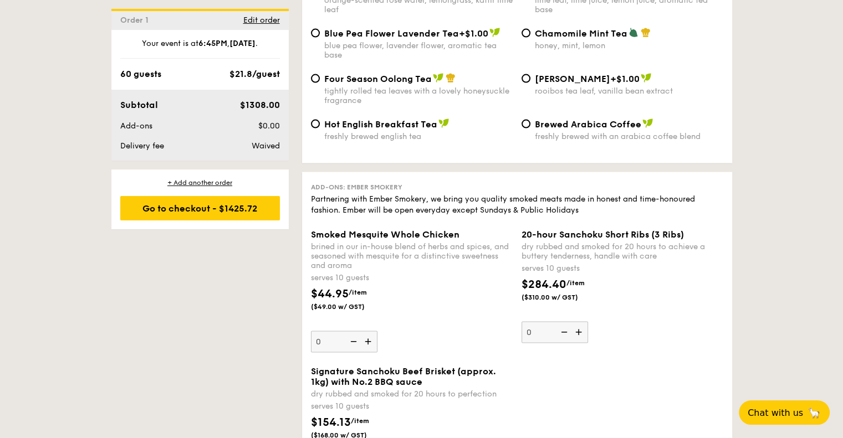
drag, startPoint x: 625, startPoint y: 301, endPoint x: 346, endPoint y: 250, distance: 283.4
click at [346, 250] on div "Smoked Mesquite Whole Chicken brined in our in-house blend of herbs and spices,…" at bounding box center [517, 297] width 421 height 137
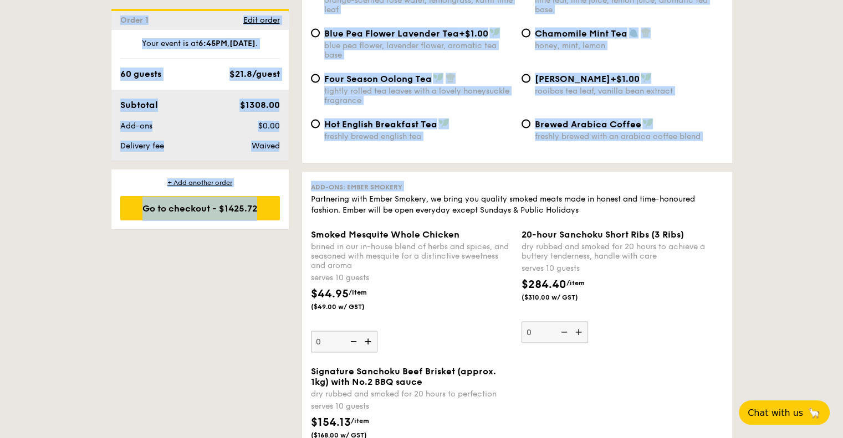
drag, startPoint x: 296, startPoint y: 216, endPoint x: 39, endPoint y: 218, distance: 256.6
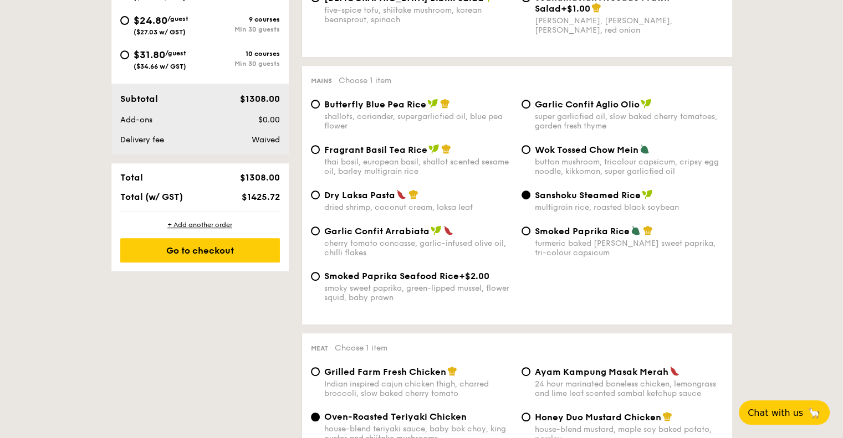
scroll to position [166, 0]
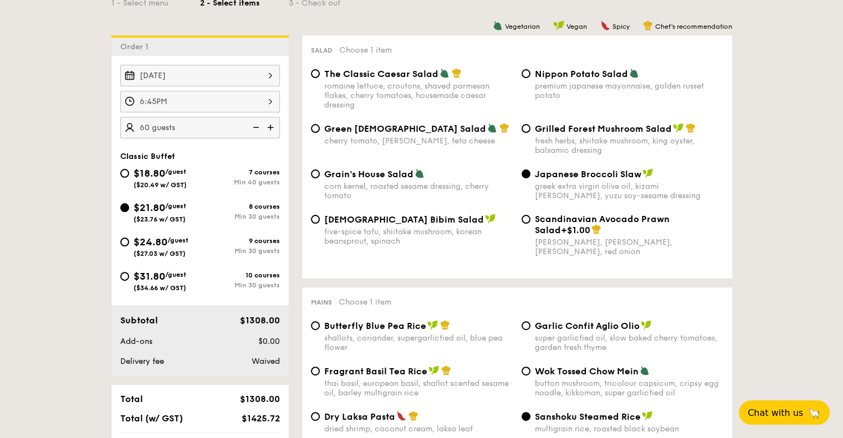
scroll to position [388, 0]
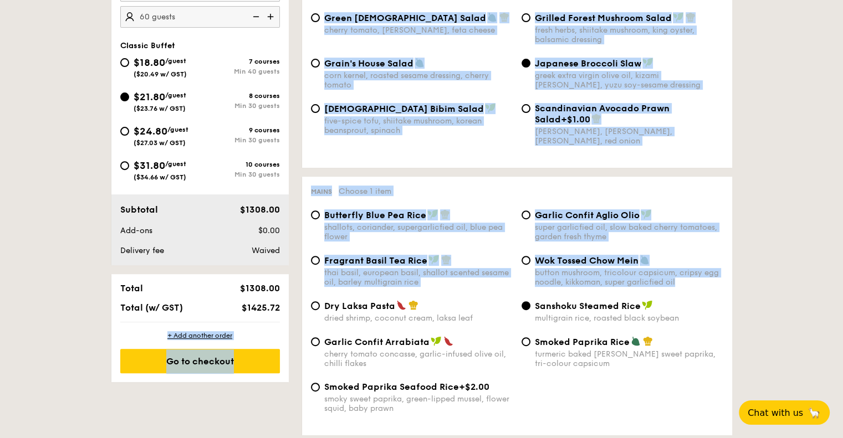
drag, startPoint x: 298, startPoint y: 305, endPoint x: 244, endPoint y: 304, distance: 54.3
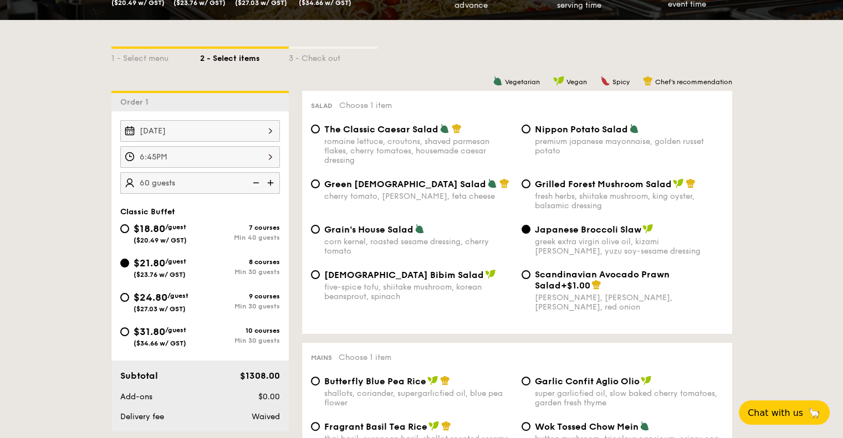
scroll to position [277, 0]
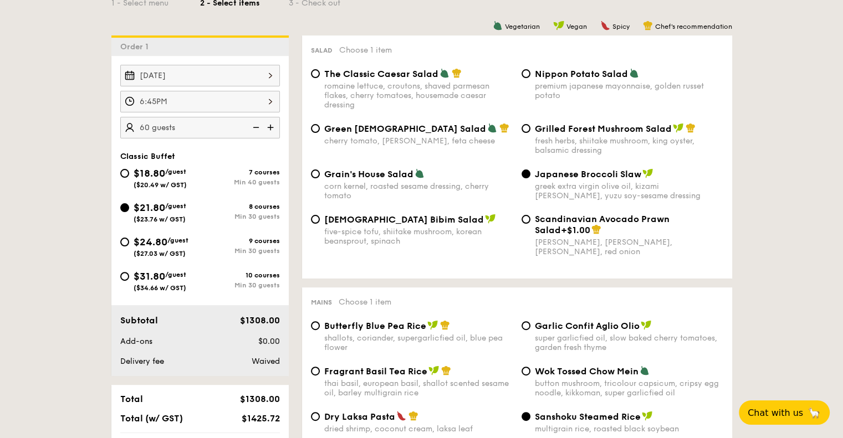
drag, startPoint x: 289, startPoint y: 354, endPoint x: 134, endPoint y: 357, distance: 155.2
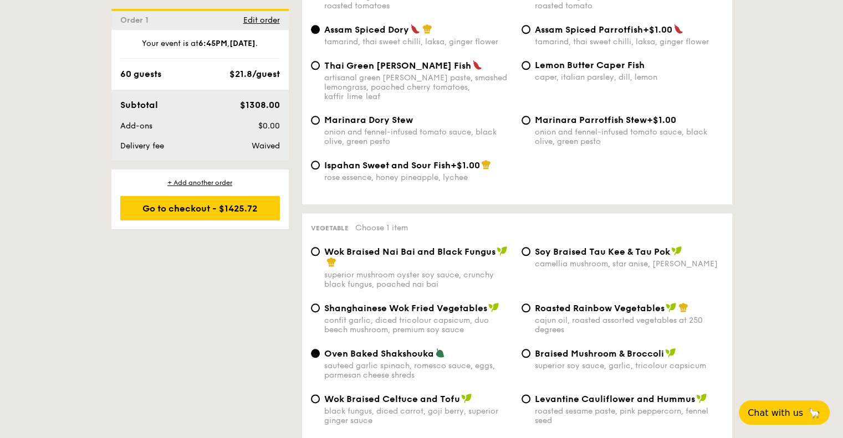
scroll to position [1386, 0]
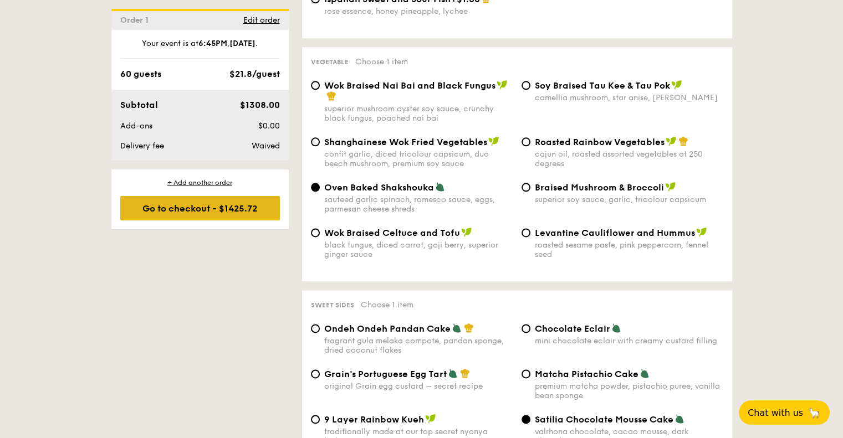
click at [248, 219] on div "Go to checkout - $1425.72" at bounding box center [200, 208] width 160 height 24
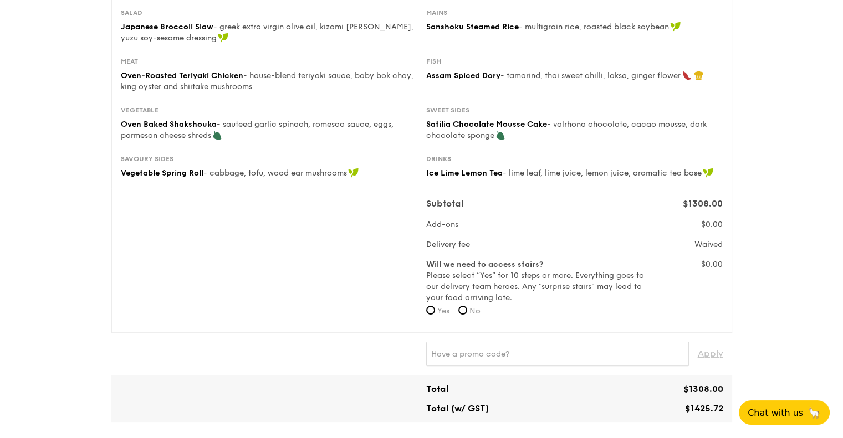
scroll to position [222, 0]
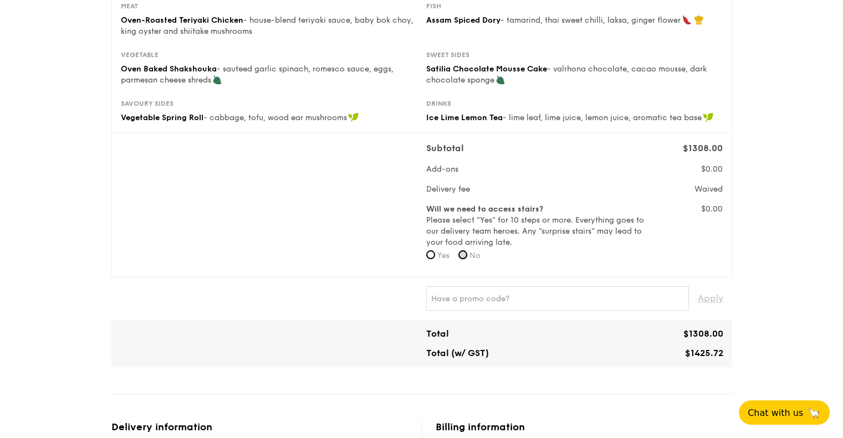
click at [467, 254] on input "No" at bounding box center [462, 255] width 9 height 9
radio input "true"
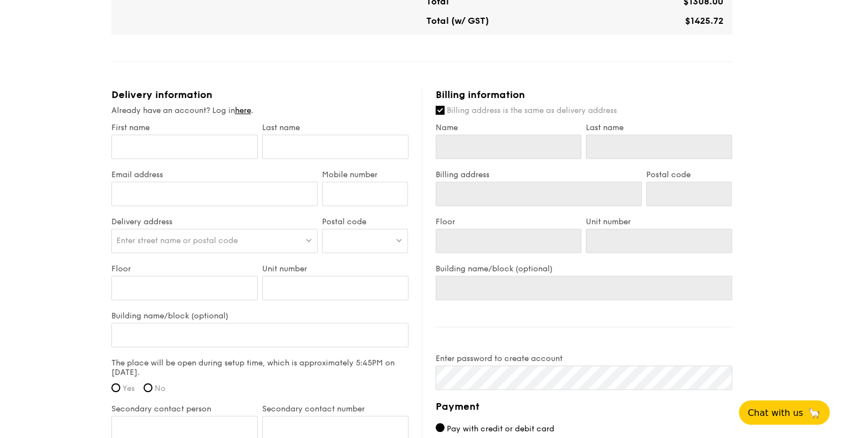
scroll to position [721, 0]
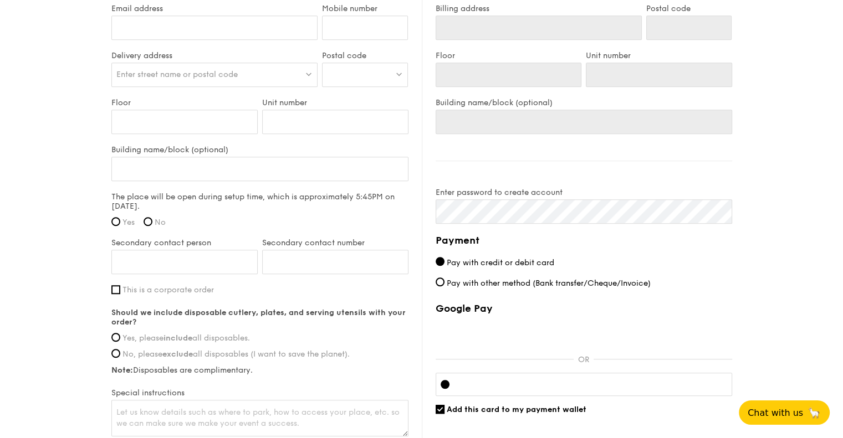
click at [124, 221] on span "Yes" at bounding box center [128, 222] width 12 height 9
click at [120, 221] on input "Yes" at bounding box center [115, 221] width 9 height 9
radio input "true"
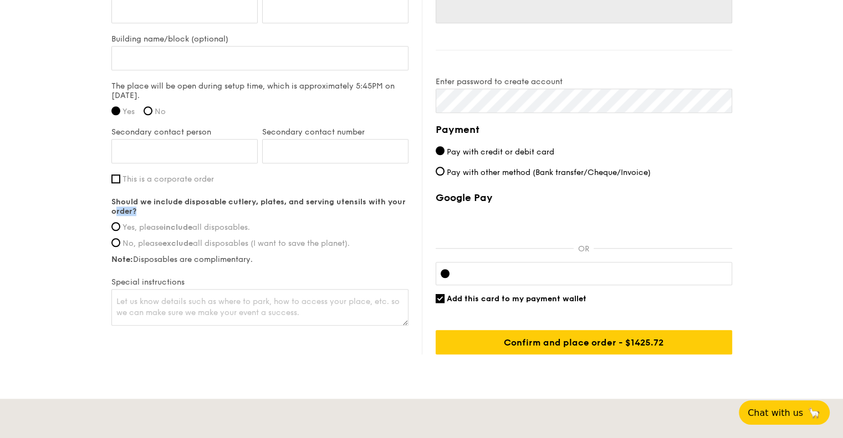
drag, startPoint x: 212, startPoint y: 210, endPoint x: 117, endPoint y: 206, distance: 95.4
click at [117, 206] on label "Should we include disposable cutlery, plates, and serving utensils with your or…" at bounding box center [259, 206] width 297 height 19
click at [114, 224] on input "Yes, please include all disposables." at bounding box center [115, 226] width 9 height 9
radio input "true"
drag, startPoint x: 275, startPoint y: 259, endPoint x: 126, endPoint y: 259, distance: 149.1
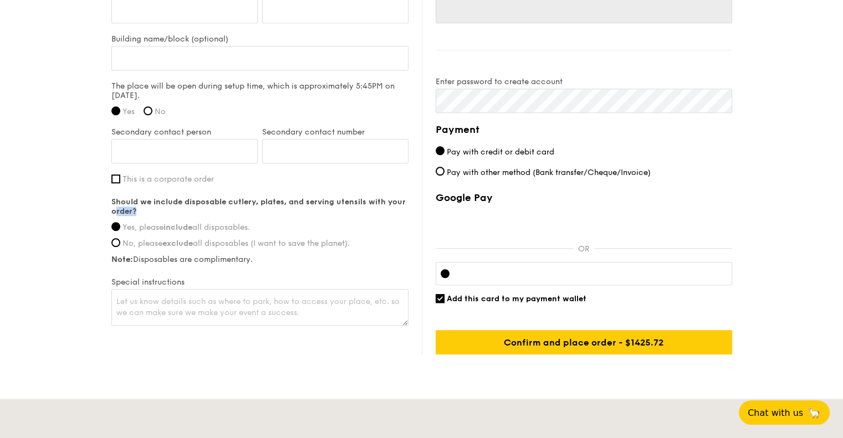
click at [130, 259] on label "Note: Disposables are complimentary." at bounding box center [259, 259] width 297 height 9
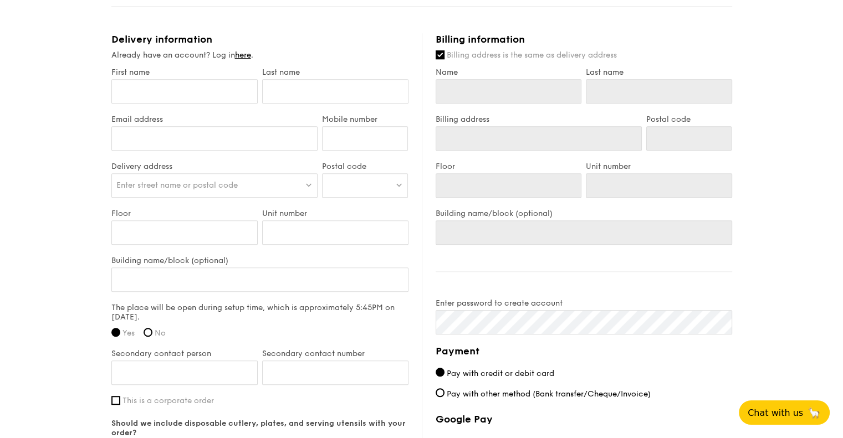
scroll to position [388, 0]
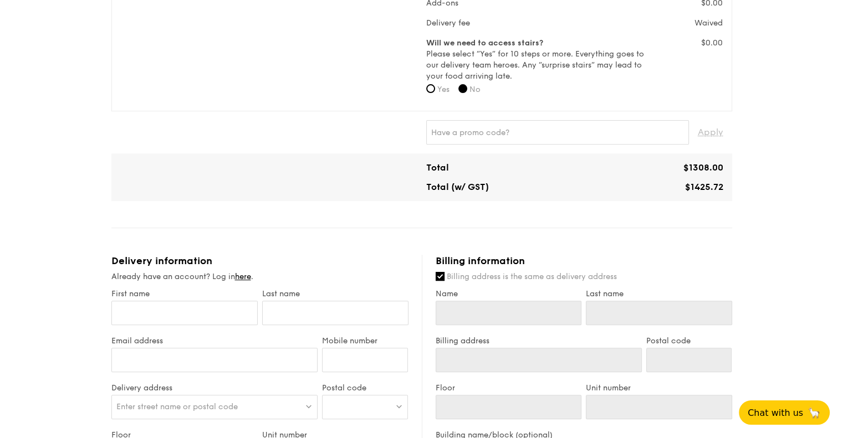
drag, startPoint x: 702, startPoint y: 189, endPoint x: 643, endPoint y: 187, distance: 58.8
click at [643, 187] on div "1 - Select menu 2 - Select items 3 - Check out Classic Buffet $21.80 /guest ($2…" at bounding box center [421, 227] width 843 height 1230
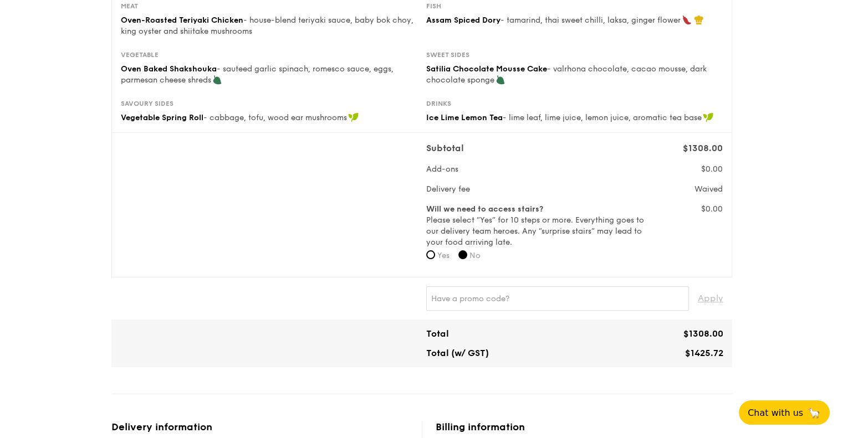
drag, startPoint x: 645, startPoint y: 192, endPoint x: 737, endPoint y: 183, distance: 92.4
click at [737, 183] on div "1 - Select menu 2 - Select items 3 - Check out Classic Buffet $21.80 /guest ($2…" at bounding box center [422, 393] width 639 height 1230
click at [752, 182] on div "1 - Select menu 2 - Select items 3 - Check out Classic Buffet $21.80 /guest ($2…" at bounding box center [421, 393] width 843 height 1230
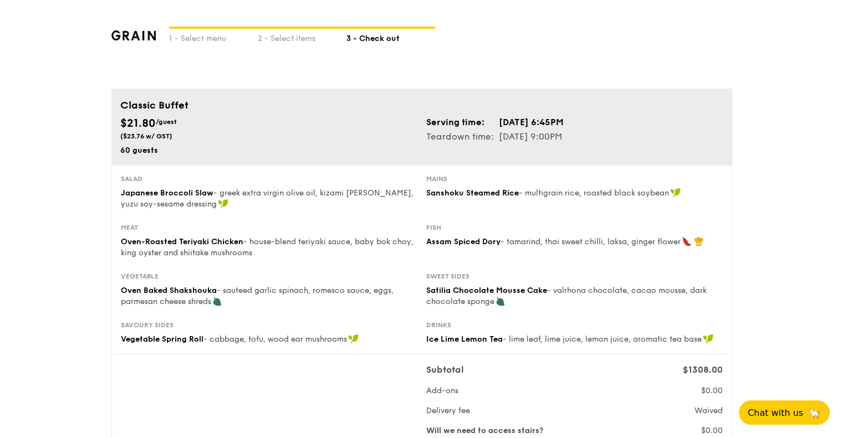
scroll to position [166, 0]
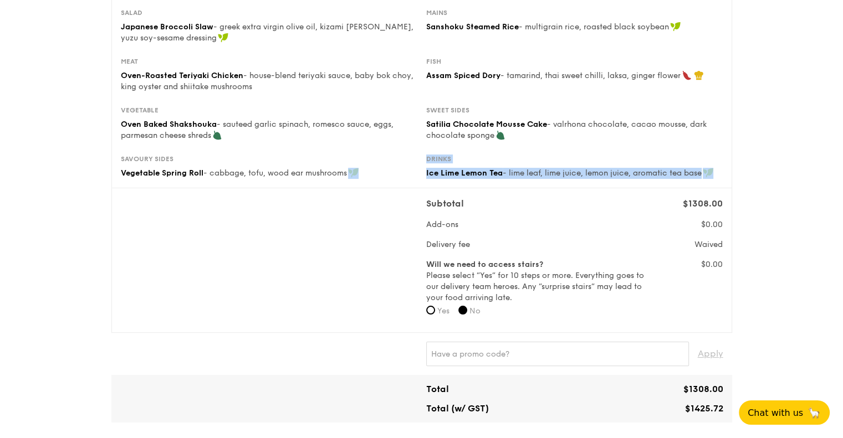
drag, startPoint x: 734, startPoint y: 172, endPoint x: 399, endPoint y: 176, distance: 334.8
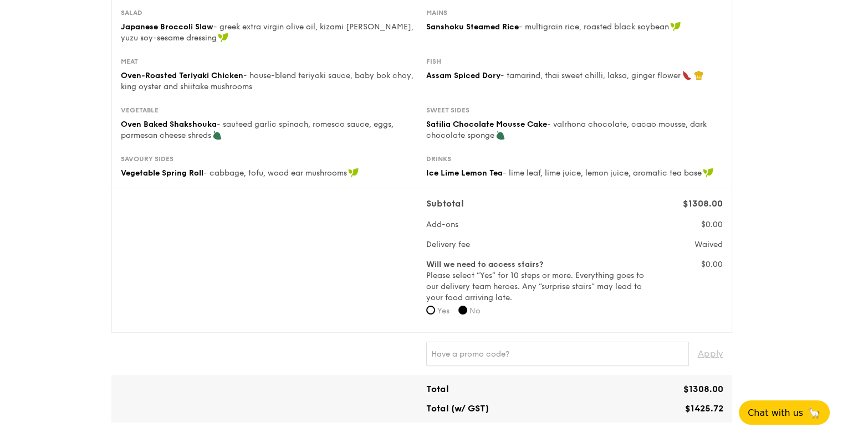
click at [569, 155] on div "Drinks" at bounding box center [574, 159] width 297 height 9
